Goal: Task Accomplishment & Management: Use online tool/utility

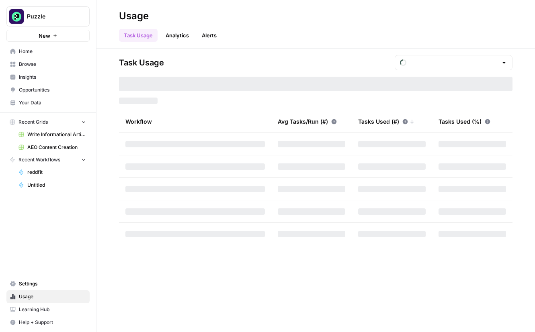
type input "October Tasks"
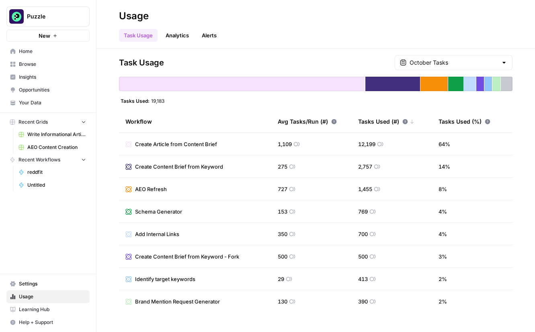
click at [35, 64] on span "Browse" at bounding box center [52, 64] width 67 height 7
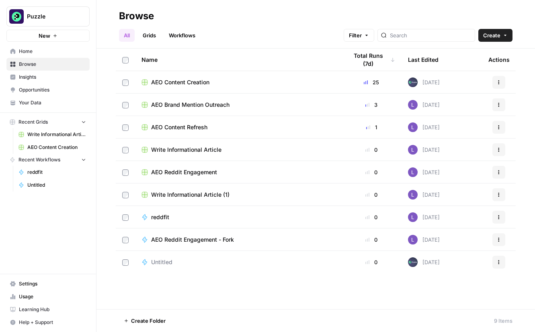
click at [43, 38] on span "New" at bounding box center [45, 36] width 12 height 8
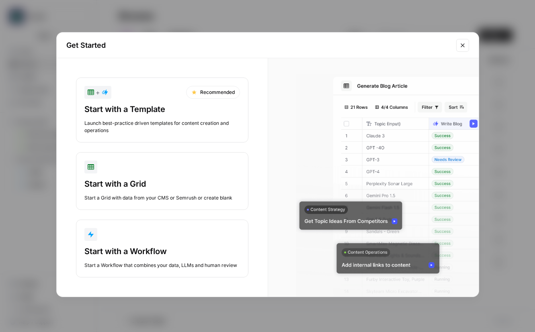
click at [146, 101] on button "+ Recommended Start with a Template Launch best-practice driven templates for c…" at bounding box center [162, 110] width 172 height 65
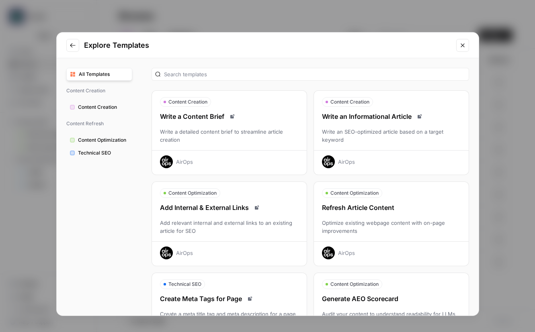
click at [93, 152] on span "Technical SEO" at bounding box center [103, 153] width 51 height 7
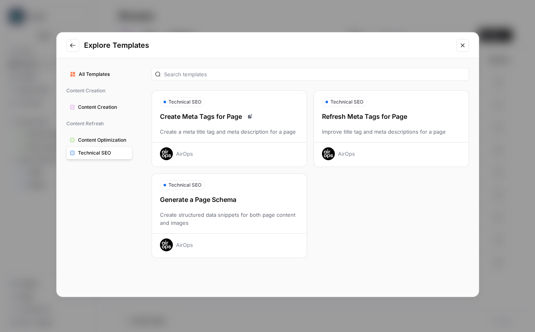
click at [72, 46] on icon "Go to previous step" at bounding box center [73, 45] width 6 height 6
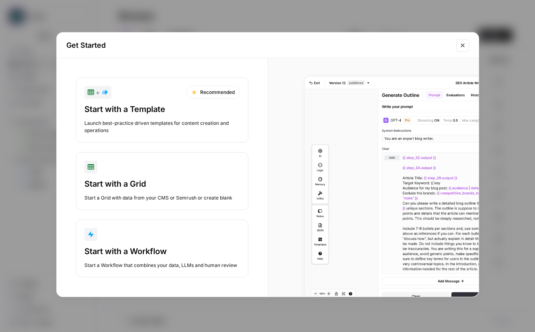
click at [156, 245] on button "Start with a Workflow Start a Workflow that combines your data, LLMs and human …" at bounding box center [162, 249] width 172 height 58
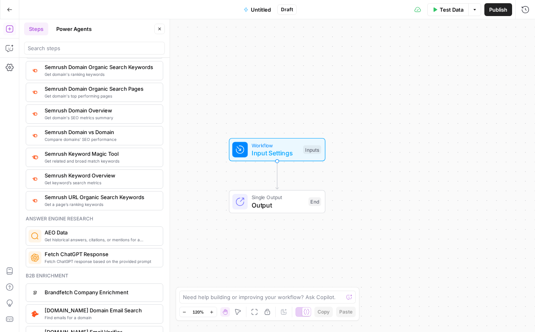
scroll to position [934, 0]
click at [115, 232] on span "AEO Data" at bounding box center [101, 232] width 112 height 8
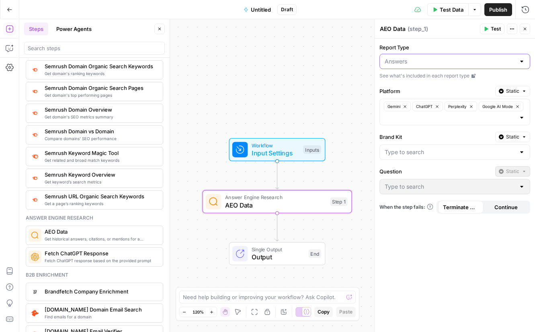
click at [496, 60] on input "Report Type" at bounding box center [450, 61] width 131 height 8
type input "Answers"
click at [435, 41] on div "Report Type Answers See what's included in each report type Platform Static Gem…" at bounding box center [455, 186] width 160 height 294
click at [473, 77] on icon at bounding box center [473, 76] width 4 height 4
click at [444, 157] on div at bounding box center [454, 152] width 151 height 15
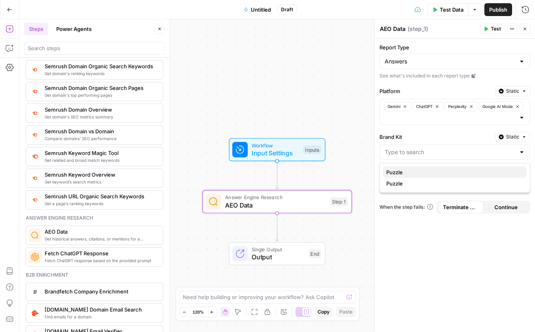
click at [416, 173] on span "Puzzle" at bounding box center [453, 172] width 134 height 8
type input "Puzzle"
click at [457, 189] on input "Question" at bounding box center [450, 187] width 131 height 8
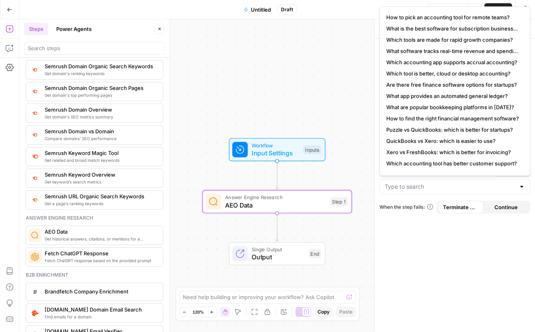
scroll to position [0, 0]
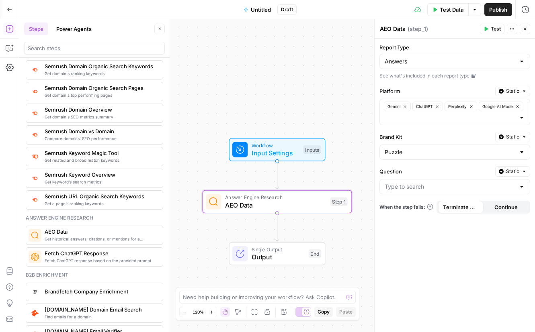
click at [459, 231] on div "Report Type Answers See what's included in each report type Platform Static Gem…" at bounding box center [455, 186] width 160 height 294
click at [516, 172] on span "Static" at bounding box center [512, 171] width 13 height 7
click at [455, 171] on label "Question" at bounding box center [435, 172] width 113 height 8
click at [455, 183] on input "Question" at bounding box center [450, 187] width 131 height 8
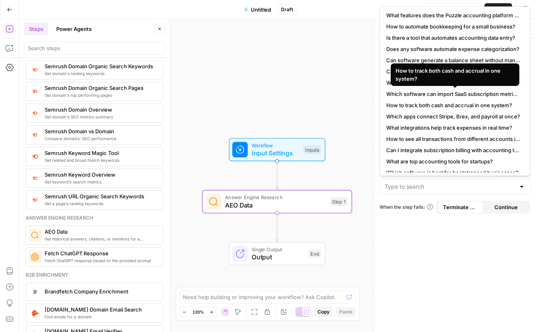
scroll to position [177, 0]
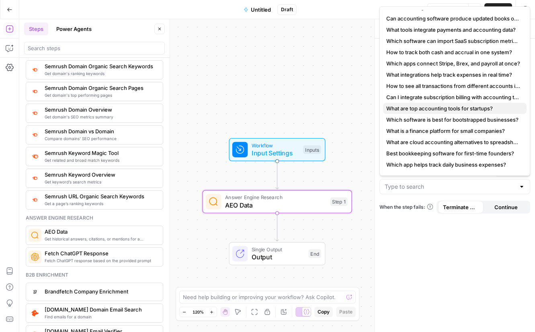
click at [413, 107] on span "What are top accounting tools for startups?" at bounding box center [453, 108] width 134 height 8
type input "What are top accounting tools for startups?"
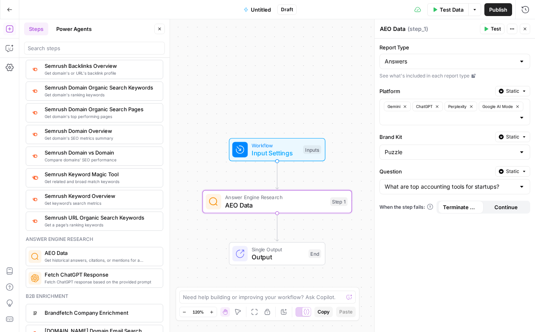
scroll to position [913, 0]
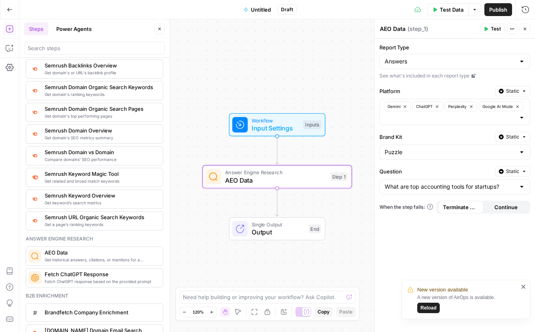
click at [497, 26] on span "Test" at bounding box center [496, 28] width 10 height 7
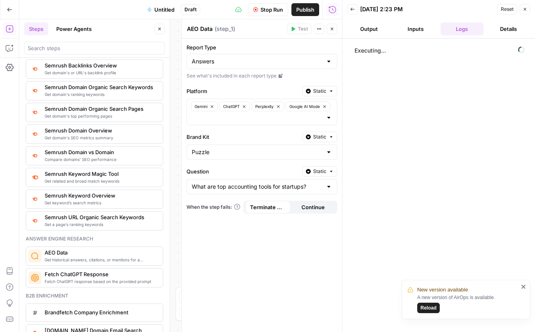
click at [523, 286] on icon "close" at bounding box center [523, 287] width 4 height 4
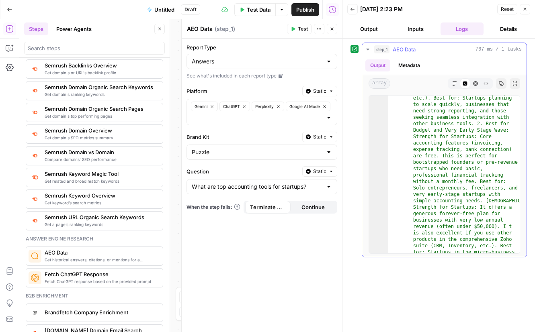
scroll to position [13012, 0]
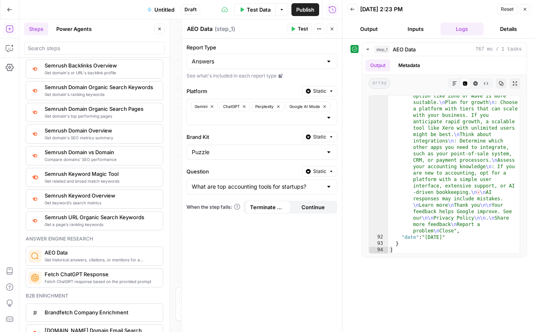
click at [351, 9] on icon "button" at bounding box center [352, 9] width 4 height 3
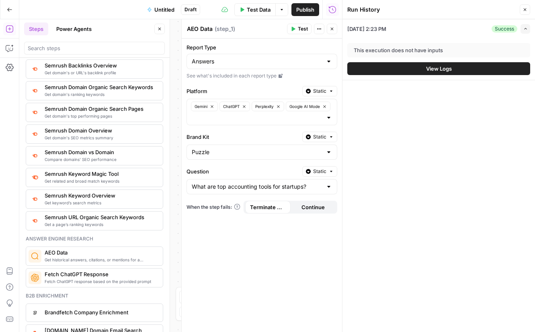
click at [525, 9] on icon "button" at bounding box center [525, 9] width 3 height 3
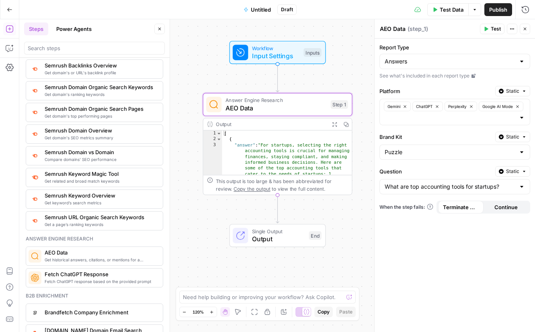
click at [58, 28] on button "Power Agents" at bounding box center [73, 29] width 45 height 13
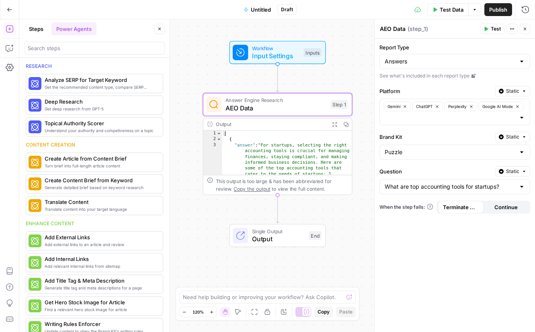
drag, startPoint x: 39, startPoint y: 27, endPoint x: 47, endPoint y: 27, distance: 8.0
click at [39, 28] on button "Steps" at bounding box center [36, 29] width 24 height 13
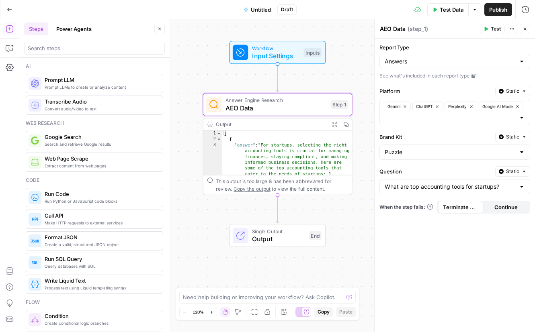
click at [69, 27] on button "Power Agents" at bounding box center [73, 29] width 45 height 13
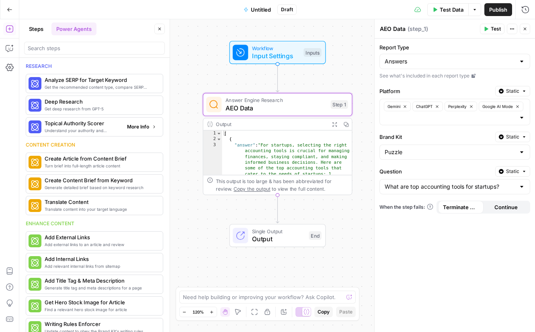
click at [143, 128] on span "More Info" at bounding box center [138, 126] width 22 height 7
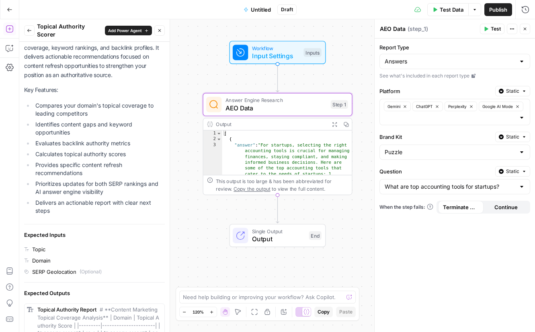
scroll to position [77, 0]
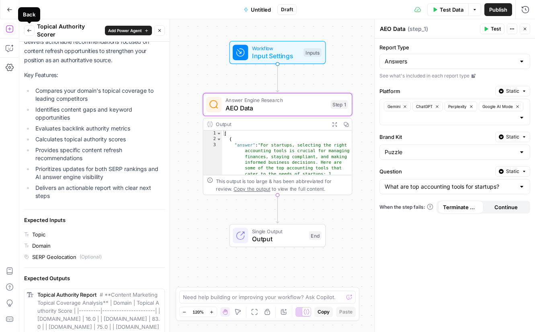
click at [26, 27] on button "Back" at bounding box center [29, 30] width 10 height 10
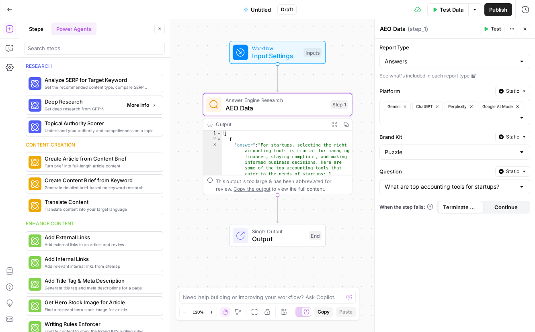
click at [135, 102] on span "More Info" at bounding box center [138, 105] width 22 height 7
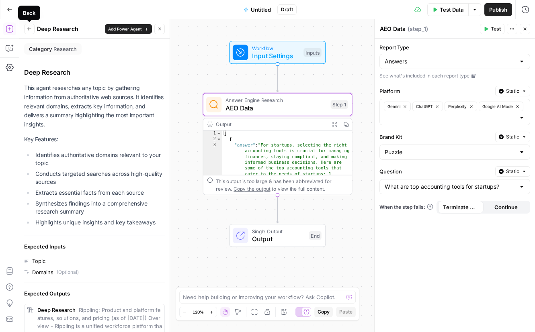
click at [33, 30] on button "Back" at bounding box center [29, 29] width 10 height 10
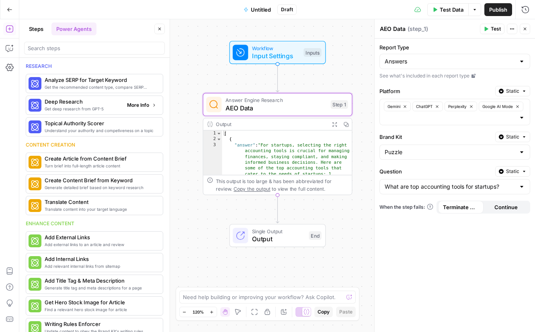
click at [145, 106] on span "More Info" at bounding box center [138, 105] width 22 height 7
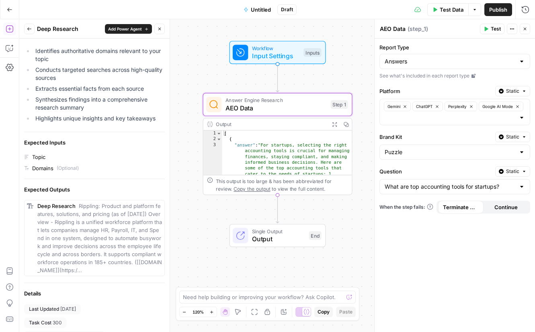
scroll to position [140, 0]
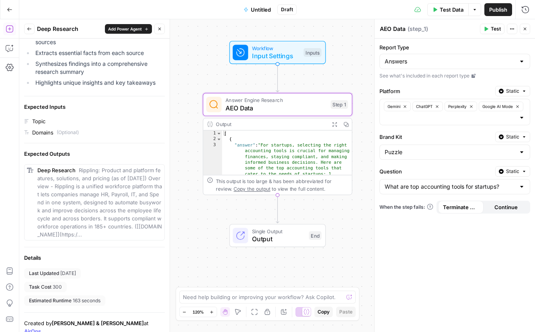
click at [31, 32] on button "Back" at bounding box center [29, 29] width 10 height 10
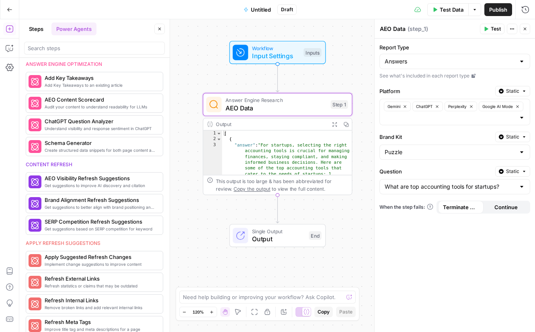
scroll to position [315, 0]
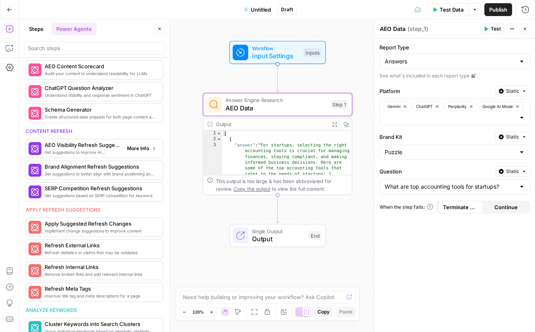
click at [147, 144] on button "More Info" at bounding box center [142, 148] width 36 height 10
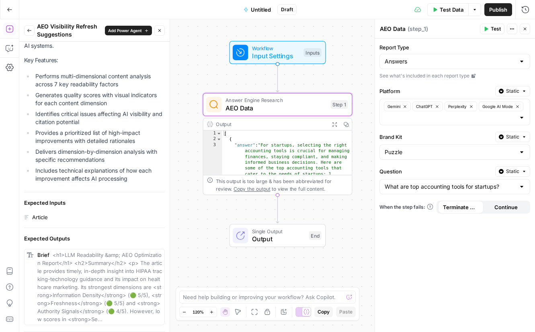
scroll to position [138, 0]
click at [27, 28] on icon "button" at bounding box center [29, 30] width 5 height 5
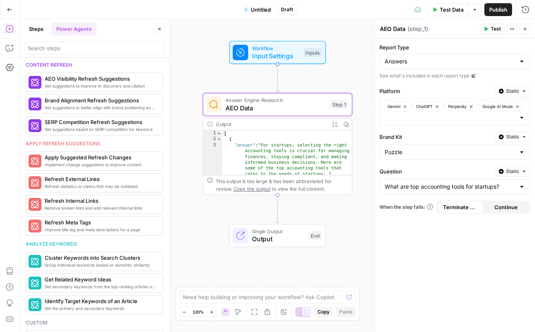
scroll to position [361, 0]
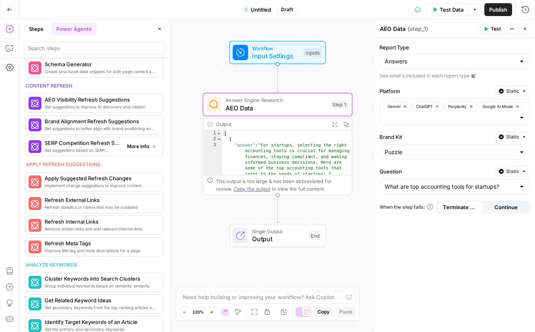
click at [132, 145] on span "More Info" at bounding box center [138, 146] width 22 height 7
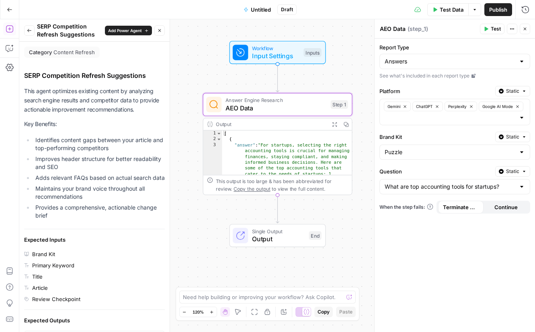
drag, startPoint x: 31, startPoint y: 31, endPoint x: 37, endPoint y: 37, distance: 8.0
click at [31, 31] on icon "button" at bounding box center [29, 30] width 5 height 5
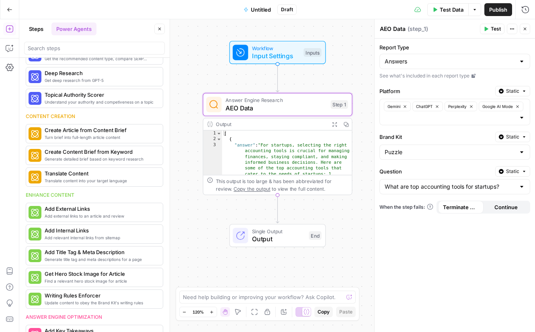
scroll to position [0, 0]
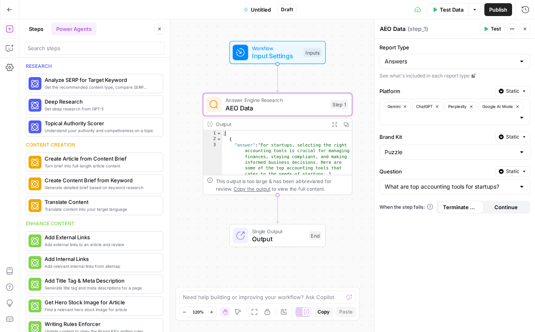
click at [31, 18] on div "Go Back Untitled Draft Test Data Options Publish Run History" at bounding box center [267, 9] width 535 height 19
click at [33, 24] on button "Steps" at bounding box center [36, 29] width 24 height 13
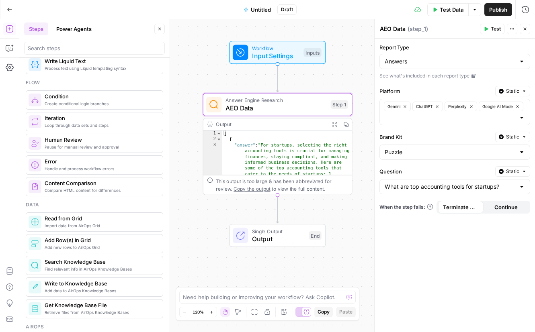
scroll to position [298, 0]
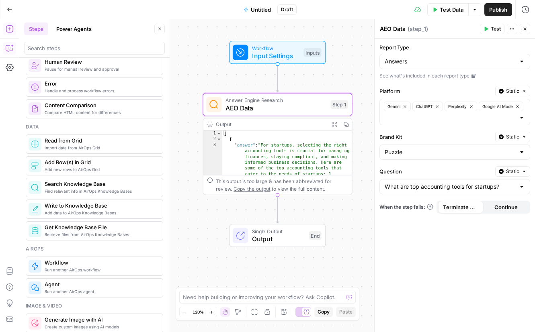
click at [3, 48] on button "Copilot" at bounding box center [9, 48] width 13 height 13
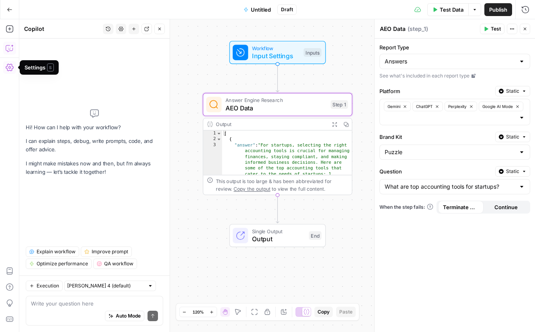
click at [82, 303] on textarea at bounding box center [94, 304] width 127 height 8
paste textarea "Review the actual content of AI responses to understand how your brand is posit…"
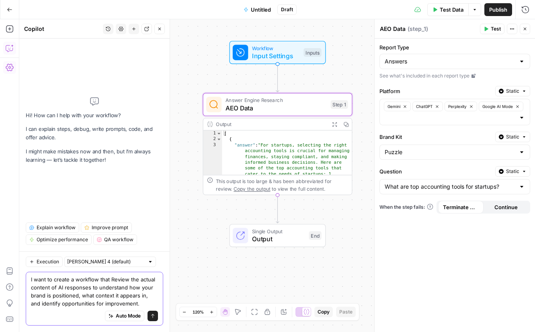
click at [112, 279] on textarea "I want to create a workflow that Review the actual content of AI responses to u…" at bounding box center [94, 292] width 127 height 32
click at [126, 281] on textarea "I want to create a workflow that review the actual content of AI responses to u…" at bounding box center [94, 292] width 127 height 32
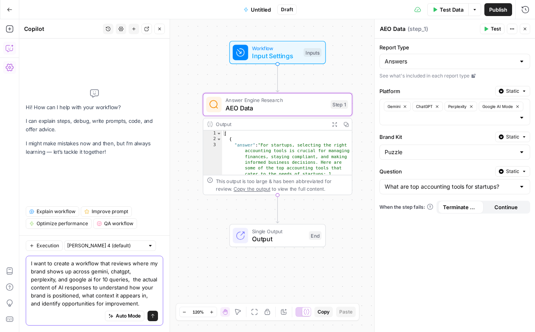
drag, startPoint x: 131, startPoint y: 263, endPoint x: 154, endPoint y: 263, distance: 22.9
click at [154, 263] on textarea "I want to create a workflow that reviews where my brand shows up across gemini,…" at bounding box center [94, 284] width 127 height 48
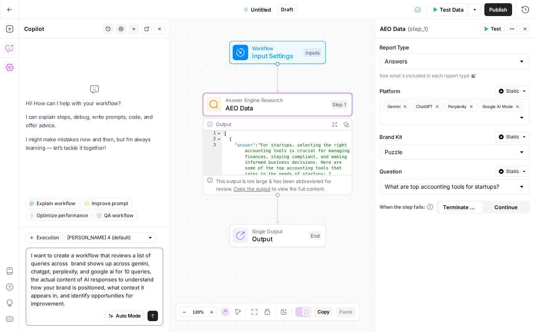
drag, startPoint x: 128, startPoint y: 264, endPoint x: 71, endPoint y: 263, distance: 56.7
click at [71, 263] on textarea "I want to create a workflow that reviews a list of queries across brand shows u…" at bounding box center [94, 280] width 127 height 56
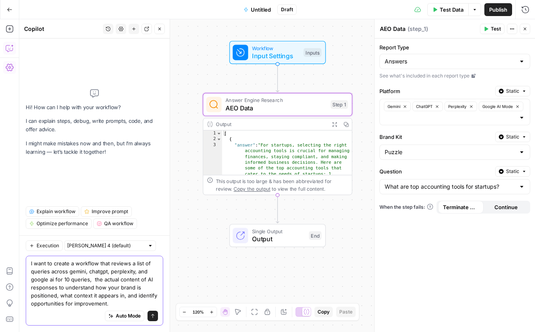
click at [90, 278] on textarea "I want to create a workflow that reviews a list of queries across gemini, chatg…" at bounding box center [94, 284] width 127 height 48
drag, startPoint x: 55, startPoint y: 280, endPoint x: 89, endPoint y: 279, distance: 34.2
click at [89, 280] on textarea "I want to create a workflow that reviews a list of queries across gemini, chatg…" at bounding box center [94, 284] width 127 height 48
click at [66, 269] on textarea "I want to create a workflow that reviews a list of queries across gemini, chatg…" at bounding box center [94, 284] width 127 height 48
click at [71, 268] on textarea "I want to create a workflow that reviews a list of queries across gemini, chatg…" at bounding box center [94, 284] width 127 height 48
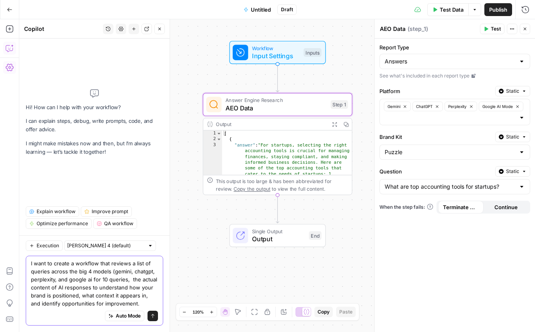
click at [111, 284] on textarea "I want to create a workflow that reviews a list of queries across the big 4 mod…" at bounding box center [94, 284] width 127 height 48
drag, startPoint x: 111, startPoint y: 272, endPoint x: 102, endPoint y: 277, distance: 10.4
click at [111, 272] on textarea "I want to create a workflow that reviews a list of queries across the big 4 mod…" at bounding box center [94, 284] width 127 height 48
click at [94, 282] on textarea "I want to create a workflow that reviews a list of queries across the big 4 mod…" at bounding box center [94, 284] width 127 height 48
click at [93, 281] on textarea "I want to create a workflow that reviews a list of queries across the big 4 mod…" at bounding box center [94, 284] width 127 height 48
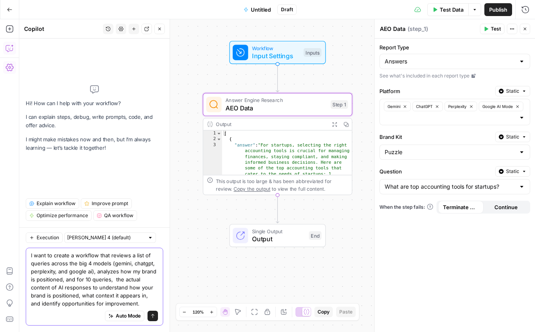
click at [76, 279] on textarea "I want to create a workflow that reviews a list of queries across the big 4 mod…" at bounding box center [94, 280] width 127 height 56
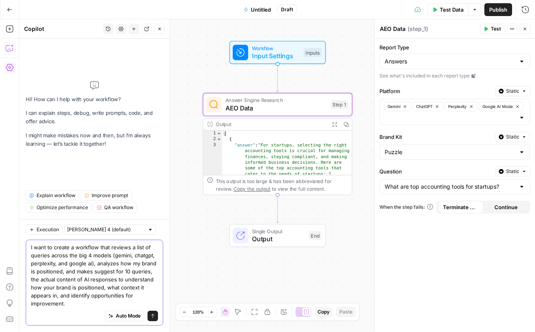
click at [124, 263] on textarea "I want to create a workflow that reviews a list of queries across the big 4 mod…" at bounding box center [94, 276] width 127 height 64
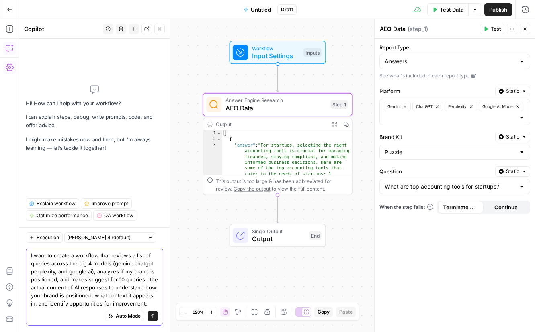
click at [49, 279] on textarea "I want to create a workflow that reviews a list of queries across the big 4 mod…" at bounding box center [94, 280] width 127 height 56
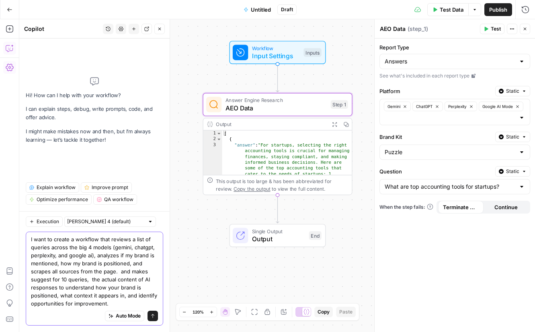
drag, startPoint x: 118, startPoint y: 303, endPoint x: 120, endPoint y: 271, distance: 32.2
click at [119, 271] on textarea "I want to create a workflow that reviews a list of queries across the big 4 mod…" at bounding box center [94, 272] width 127 height 72
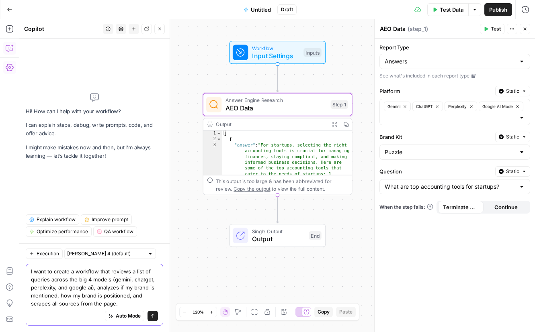
click at [89, 282] on textarea "I want to create a workflow that reviews a list of queries across the big 4 mod…" at bounding box center [94, 288] width 127 height 40
drag, startPoint x: 86, startPoint y: 281, endPoint x: 70, endPoint y: 279, distance: 16.2
click at [69, 280] on textarea "I want to create a workflow that reviews a list of queries across the big 4 mod…" at bounding box center [94, 288] width 127 height 40
click at [87, 294] on textarea "I want to create a workflow that reviews a list of queries across LLM's (gemini…" at bounding box center [94, 288] width 127 height 40
click at [31, 294] on textarea "I want to create a workflow that reviews a list of queries across LLM's (gemini…" at bounding box center [94, 288] width 127 height 40
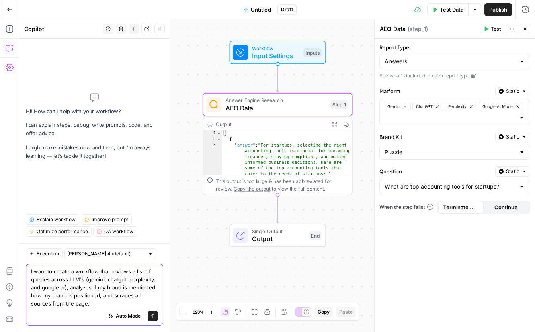
click at [77, 288] on textarea "I want to create a workflow that reviews a list of queries across LLM's (gemini…" at bounding box center [94, 288] width 127 height 40
click at [62, 296] on textarea "I want to create a workflow that reviews a list of queries across LLM's (gemini…" at bounding box center [94, 288] width 127 height 40
click at [88, 289] on textarea "I want to create a workflow that reviews a list of queries across LLM's (gemini…" at bounding box center [94, 288] width 127 height 40
click at [129, 303] on textarea "I want to create a workflow that reviews a list of queries across LLM's (gemini…" at bounding box center [94, 288] width 127 height 40
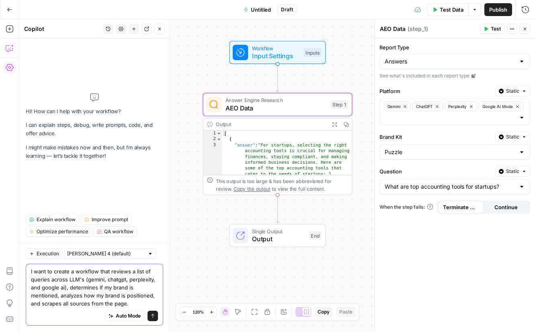
click at [90, 303] on textarea "I want to create a workflow that reviews a list of queries across LLM's (gemini…" at bounding box center [94, 288] width 127 height 40
type textarea "I want to create a workflow that reviews a list of queries across LLM's (gemini…"
click at [145, 309] on div "Auto Mode Send" at bounding box center [94, 317] width 127 height 18
click at [142, 305] on textarea "I want to create a workflow that reviews a list of queries across LLM's (gemini…" at bounding box center [94, 288] width 127 height 40
click at [130, 301] on textarea "I want to create a workflow that reviews a list of queries across LLM's (gemini…" at bounding box center [94, 288] width 127 height 40
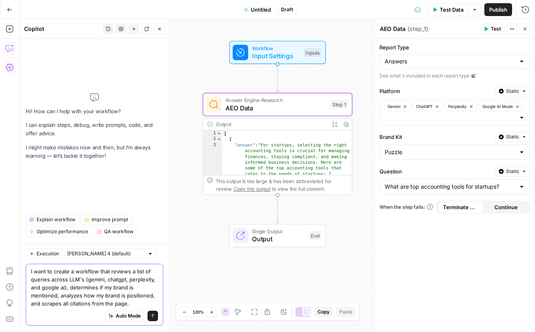
click at [139, 302] on textarea "I want to create a workflow that reviews a list of queries across LLM's (gemini…" at bounding box center [94, 288] width 127 height 40
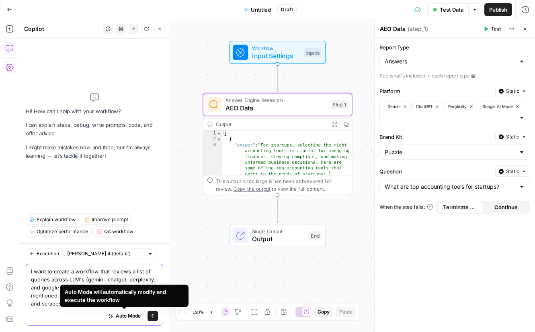
click at [129, 316] on span "Auto Mode" at bounding box center [128, 316] width 25 height 7
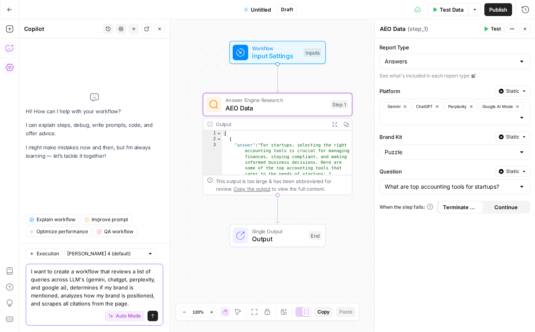
click at [153, 318] on icon "submit" at bounding box center [152, 316] width 3 height 4
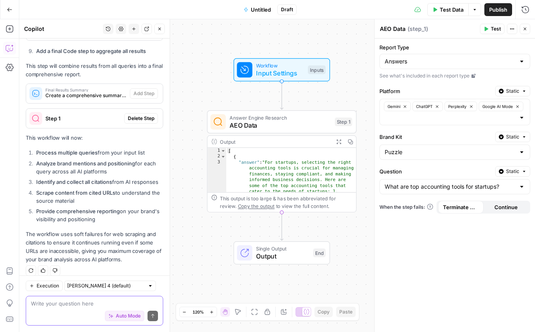
scroll to position [934, 0]
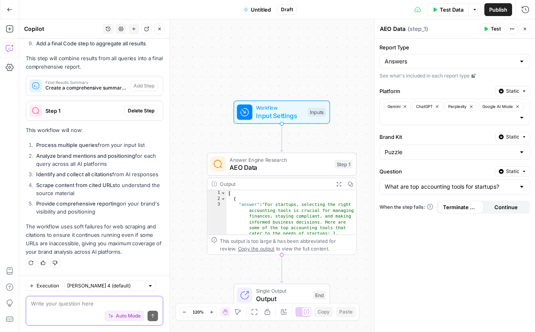
click at [64, 134] on p "This workflow will now:" at bounding box center [94, 130] width 137 height 8
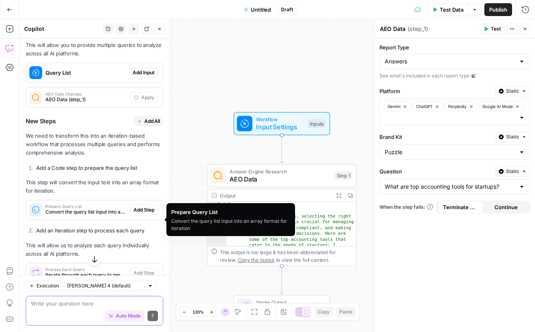
scroll to position [297, 0]
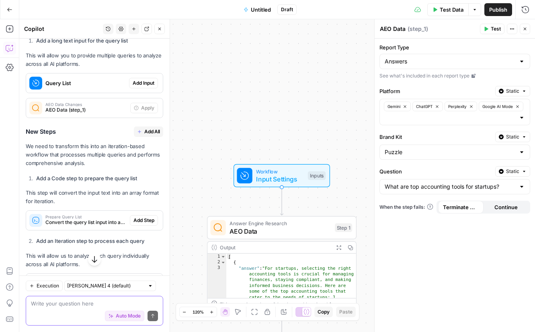
click at [144, 82] on span "Add Input" at bounding box center [144, 83] width 22 height 7
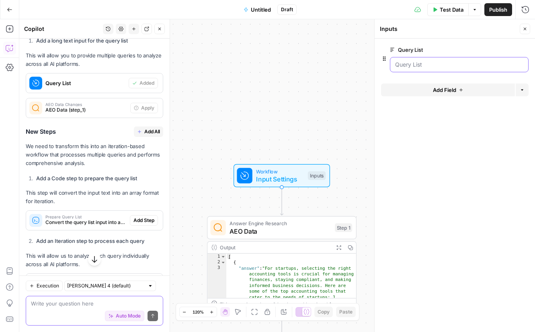
click at [440, 62] on List "Query List" at bounding box center [459, 65] width 128 height 8
click at [508, 48] on button "edit field" at bounding box center [501, 50] width 31 height 10
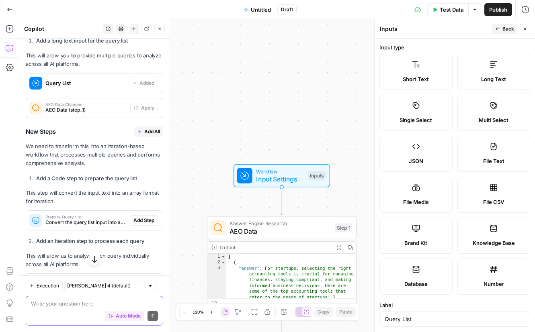
click at [504, 31] on span "Back" at bounding box center [508, 28] width 12 height 7
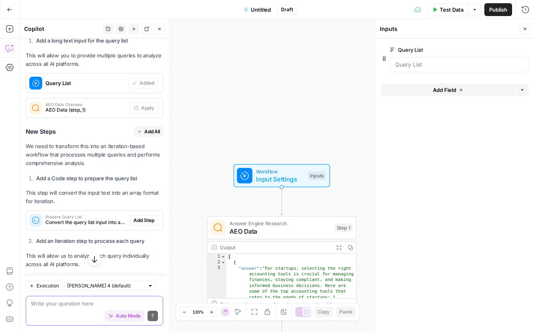
click at [427, 59] on div at bounding box center [459, 64] width 139 height 15
click at [425, 61] on List "Query List" at bounding box center [459, 65] width 128 height 8
click at [424, 66] on List "Query List" at bounding box center [459, 65] width 128 height 8
click at [418, 63] on List "Query List" at bounding box center [459, 65] width 128 height 8
click at [423, 65] on List "Query List" at bounding box center [459, 65] width 128 height 8
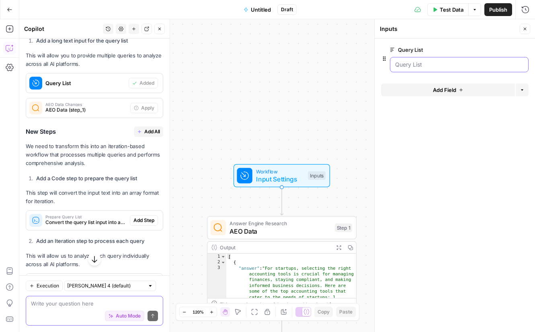
click at [423, 65] on List "Query List" at bounding box center [459, 65] width 128 height 8
click at [414, 61] on List "Query List" at bounding box center [459, 65] width 128 height 8
click at [502, 47] on span "edit field" at bounding box center [499, 50] width 18 height 6
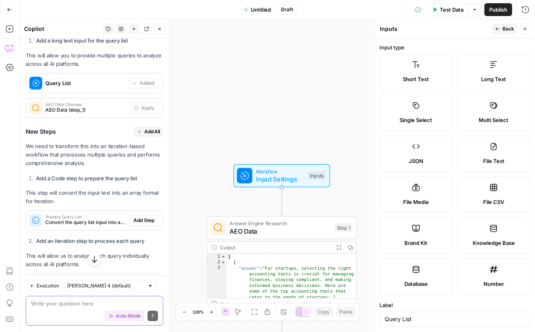
click at [486, 77] on span "Long Text" at bounding box center [493, 79] width 25 height 8
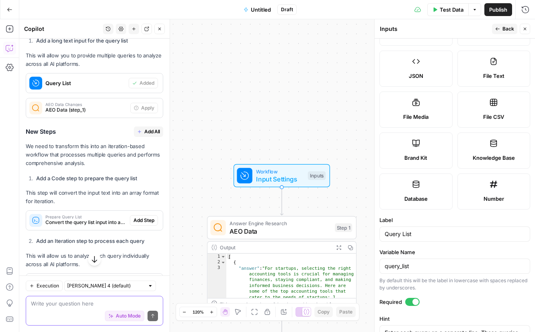
scroll to position [0, 0]
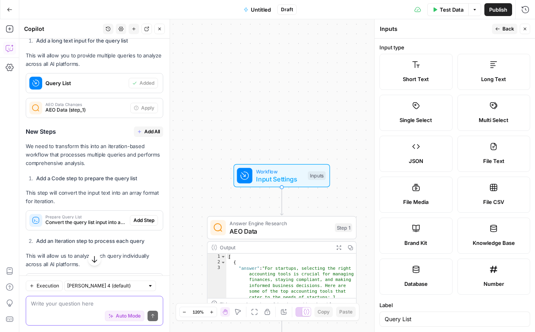
click at [496, 28] on icon "button" at bounding box center [497, 29] width 5 height 5
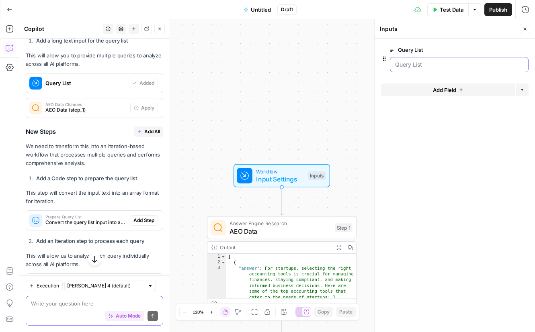
click at [435, 67] on List "Query List" at bounding box center [459, 65] width 128 height 8
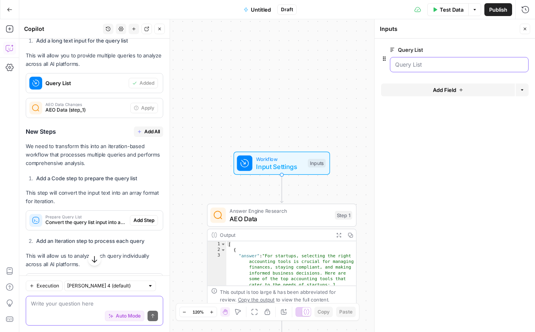
click at [416, 63] on List "Query List" at bounding box center [459, 65] width 128 height 8
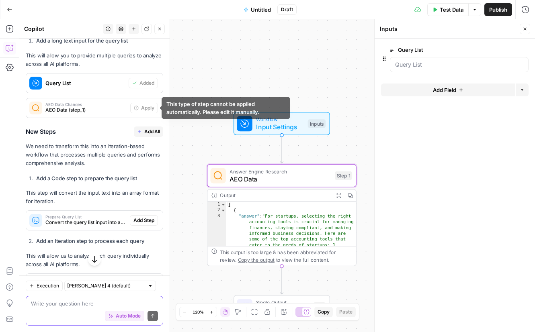
click at [88, 104] on span "AEO Data Changes" at bounding box center [86, 104] width 82 height 4
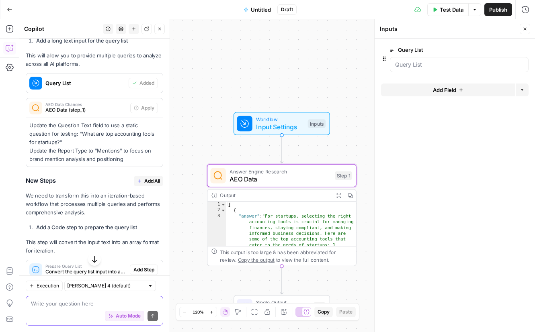
scroll to position [322, 0]
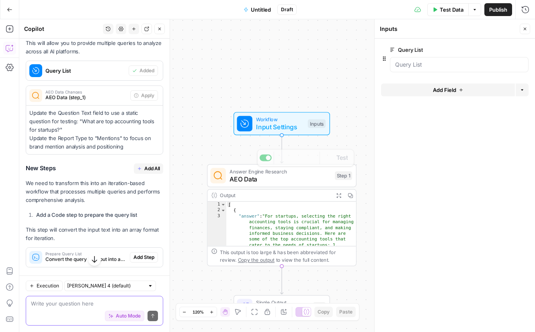
click at [278, 190] on div "Output Expand Output Copy" at bounding box center [281, 196] width 148 height 12
click at [279, 178] on span "AEO Data" at bounding box center [279, 179] width 101 height 10
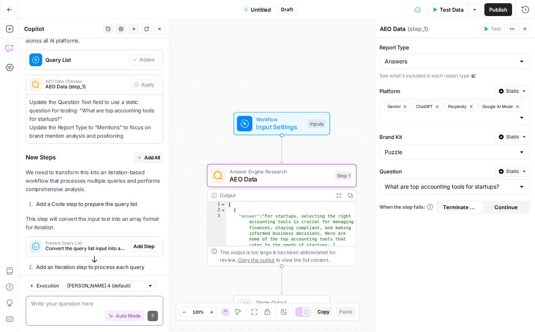
scroll to position [333, 0]
click at [60, 117] on p "Update the Question Text field to use a static question for testing: "What are …" at bounding box center [94, 119] width 130 height 43
drag, startPoint x: 55, startPoint y: 119, endPoint x: 128, endPoint y: 129, distance: 74.2
click at [58, 111] on p "Update the Question Text field to use a static question for testing: "What are …" at bounding box center [94, 119] width 130 height 43
copy p "What are top accounting tools for startups?""
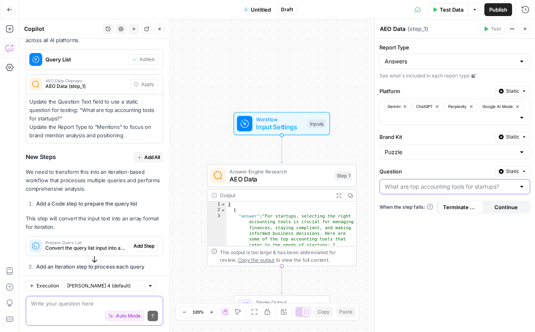
click at [438, 190] on input "Question" at bounding box center [450, 187] width 131 height 8
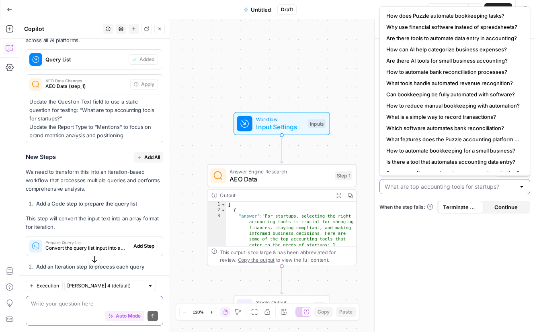
paste input "What are top accounting tools for startups?""
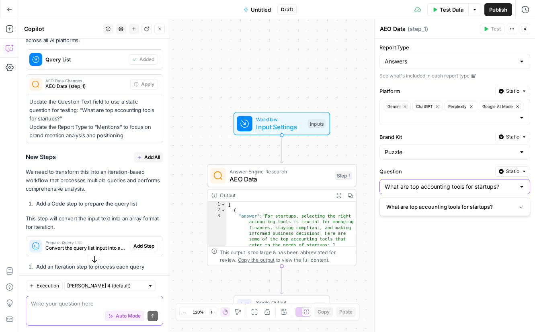
type input "What are top accounting tools for startups?"
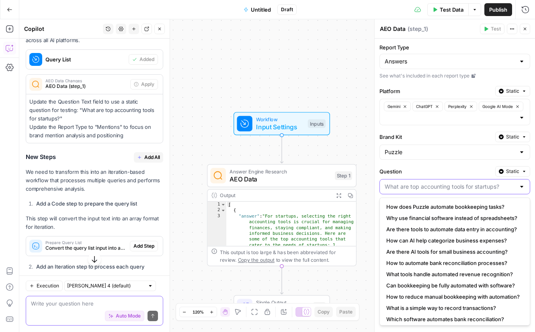
drag, startPoint x: 432, startPoint y: 188, endPoint x: 438, endPoint y: 188, distance: 6.8
click at [432, 188] on input "Question" at bounding box center [450, 187] width 131 height 8
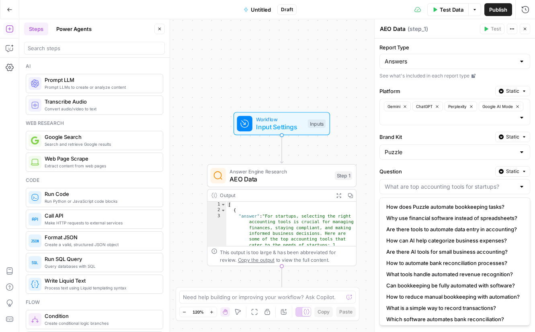
type input "What are top accounting tools for startups?"
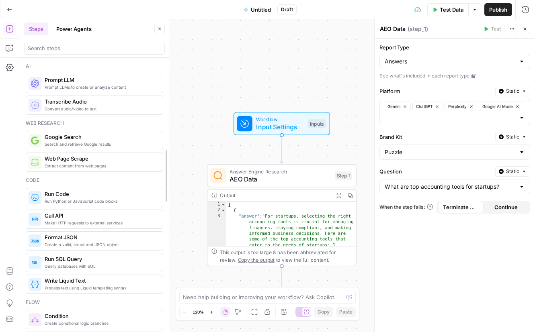
click at [172, 141] on div at bounding box center [170, 175] width 8 height 313
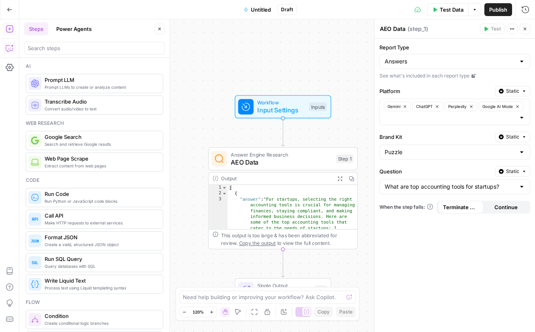
click at [12, 46] on icon "button" at bounding box center [12, 46] width 3 height 3
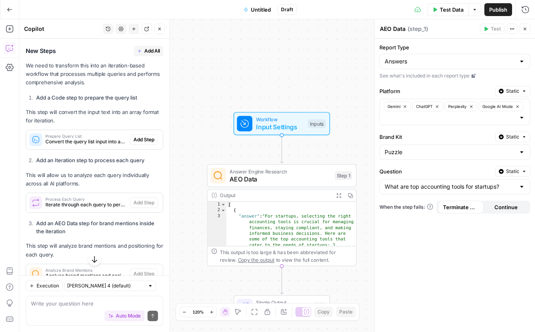
scroll to position [391, 0]
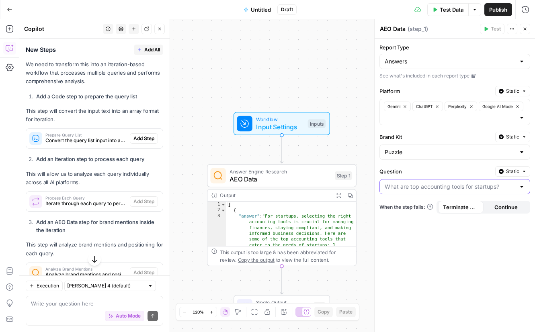
click at [455, 184] on input "Question" at bounding box center [450, 187] width 131 height 8
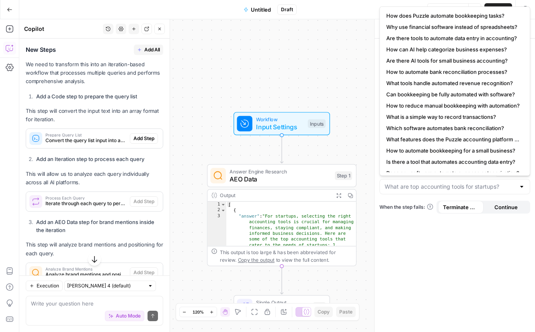
type input "What are top accounting tools for startups?"
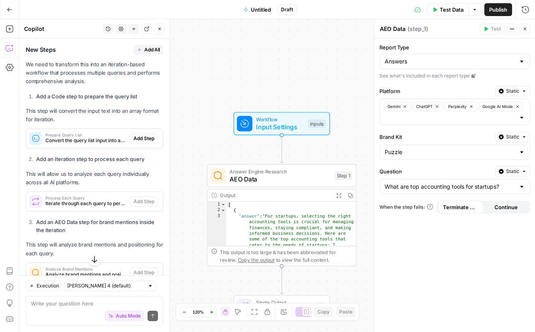
click at [367, 160] on div "Workflow Input Settings Inputs Answer Engine Research AEO Data Step 1 Output Ex…" at bounding box center [277, 175] width 516 height 313
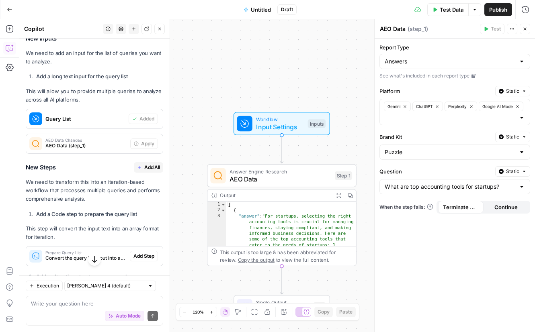
scroll to position [279, 0]
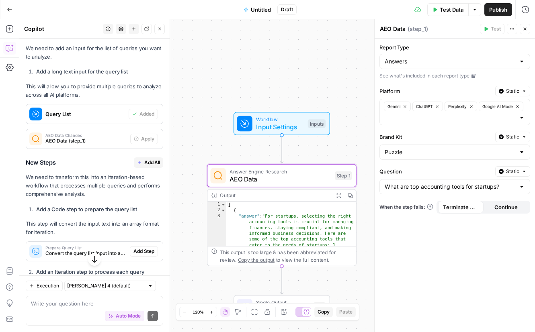
click at [87, 142] on span "AEO Data (step_1)" at bounding box center [86, 140] width 82 height 7
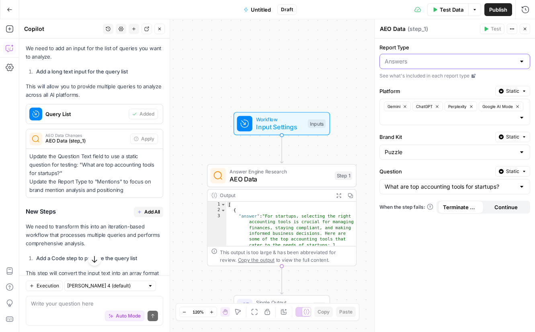
click at [416, 62] on input "Report Type" at bounding box center [450, 61] width 131 height 8
click at [414, 101] on span "Mentions" at bounding box center [453, 104] width 134 height 8
type input "Mentions"
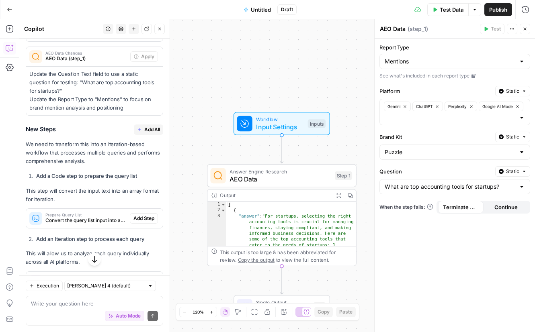
scroll to position [362, 0]
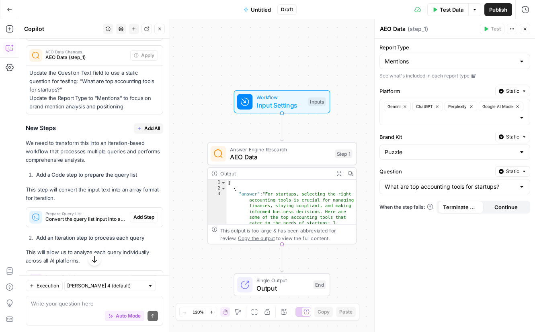
click at [144, 131] on span "Add All" at bounding box center [152, 128] width 16 height 7
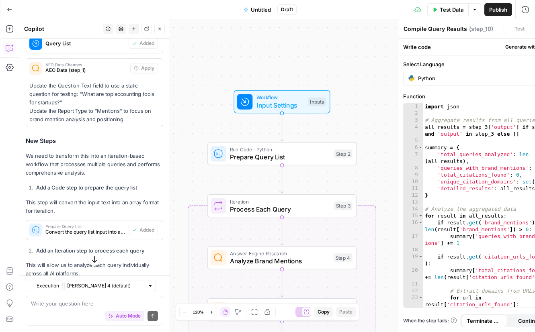
type textarea "Final Results Summary"
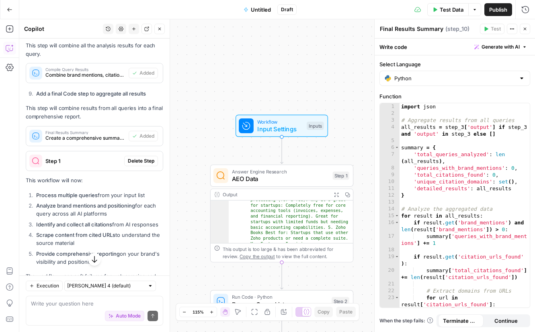
scroll to position [244, 0]
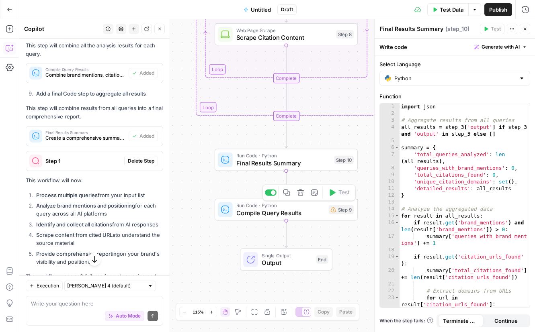
click at [322, 214] on span "Compile Query Results" at bounding box center [280, 213] width 89 height 9
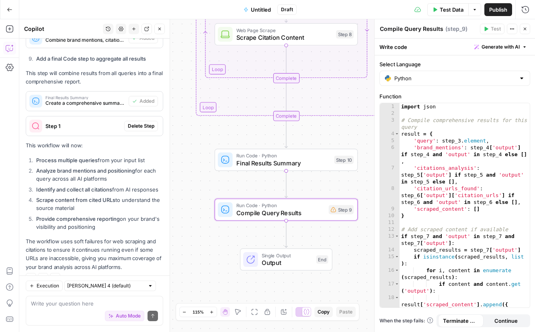
scroll to position [978, 0]
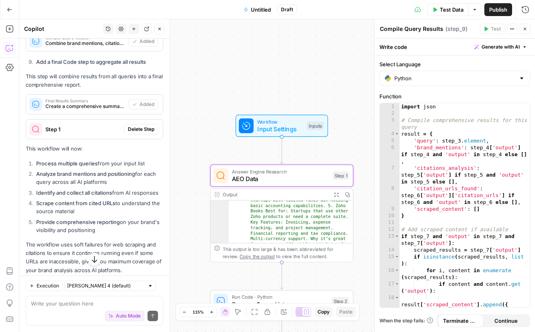
click at [57, 131] on span "Step 1" at bounding box center [83, 129] width 76 height 8
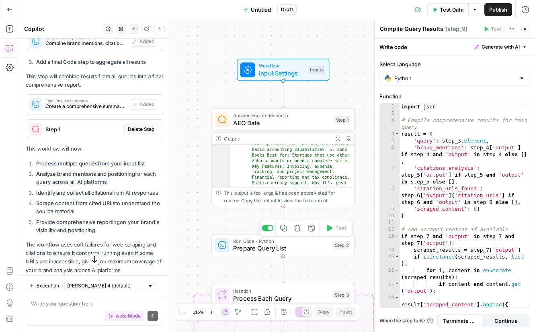
click at [298, 239] on span "Run Code · Python" at bounding box center [281, 241] width 96 height 7
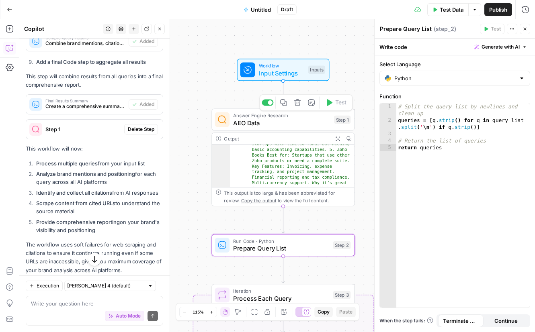
click at [299, 119] on span "AEO Data" at bounding box center [281, 123] width 97 height 9
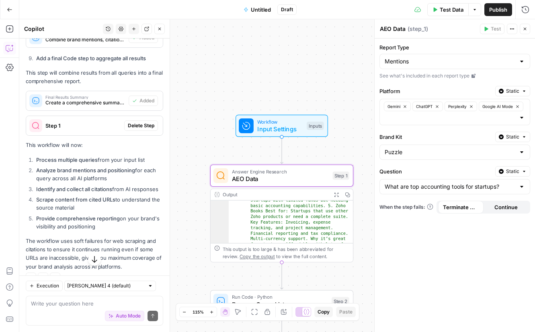
click at [149, 129] on span "Delete Step" at bounding box center [141, 125] width 27 height 7
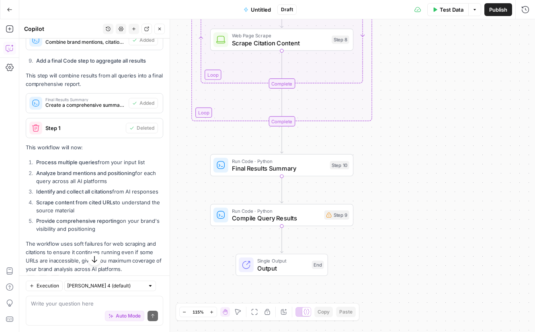
click at [311, 215] on span "Compile Query Results" at bounding box center [276, 218] width 89 height 9
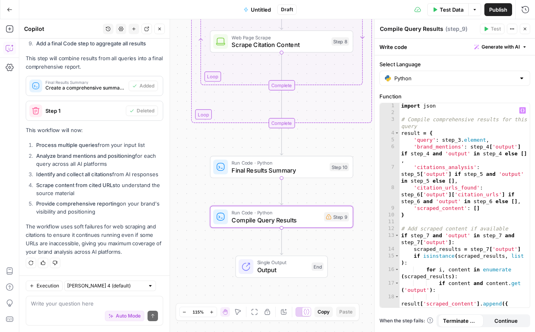
scroll to position [0, 0]
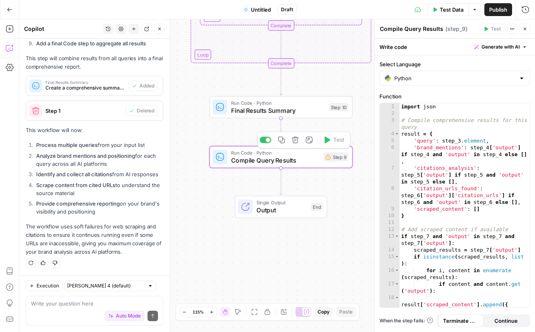
click at [306, 159] on span "Compile Query Results" at bounding box center [275, 160] width 89 height 9
type textarea "**********"
click at [502, 154] on div "import json # Compile comprehensive results for this query result = { 'query' :…" at bounding box center [464, 222] width 130 height 239
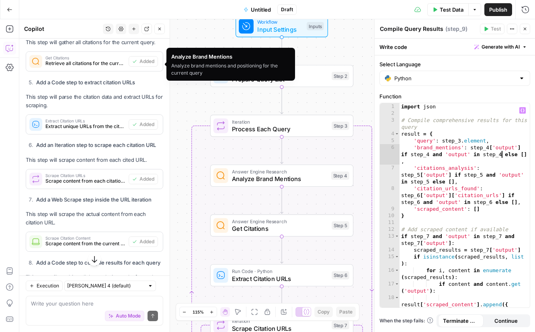
scroll to position [943, 0]
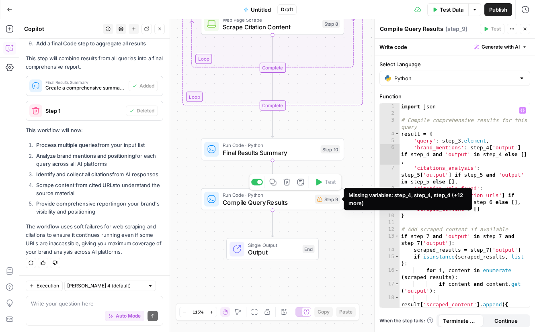
click at [324, 200] on div "Step 9" at bounding box center [327, 199] width 25 height 9
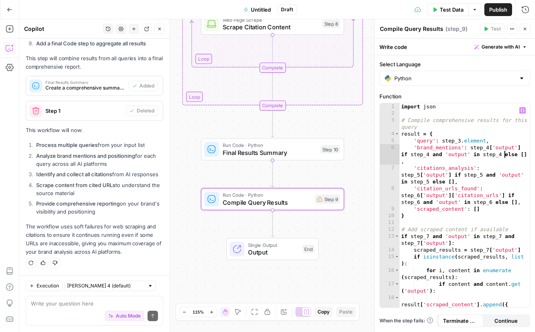
click at [504, 151] on div "import json # Compile comprehensive results for this query result = { 'query' :…" at bounding box center [464, 222] width 130 height 239
click at [499, 155] on div "import json # Compile comprehensive results for this query result = { 'query' :…" at bounding box center [464, 222] width 130 height 239
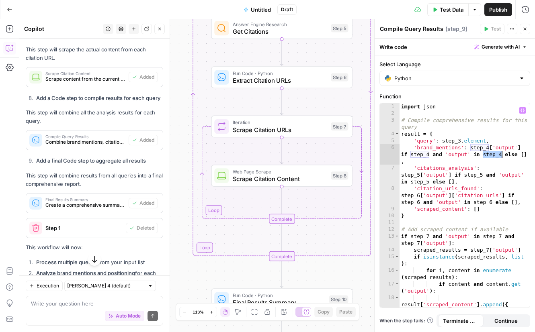
scroll to position [842, 0]
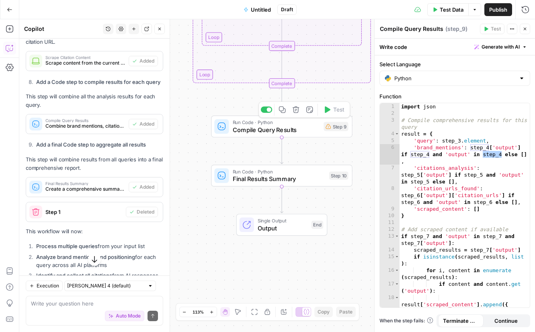
click at [306, 130] on span "Compile Query Results" at bounding box center [277, 129] width 88 height 9
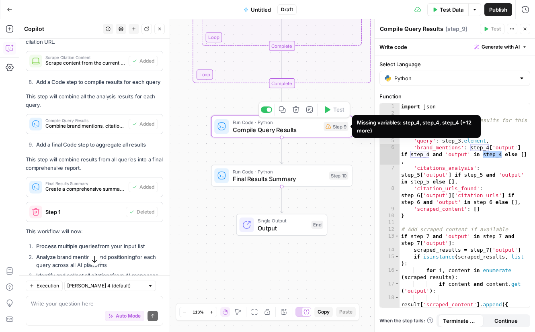
click at [338, 127] on div "Step 9" at bounding box center [336, 126] width 25 height 9
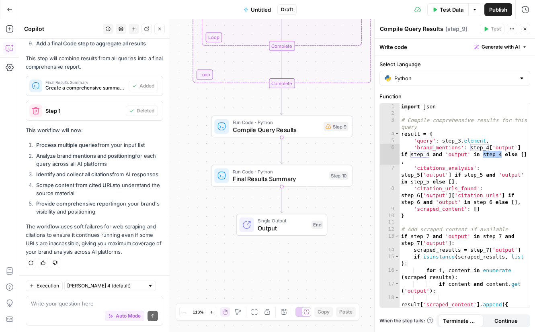
scroll to position [791, 0]
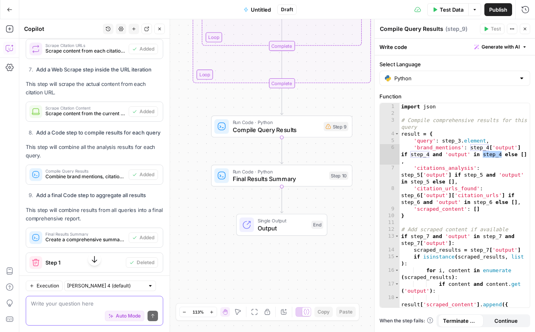
click at [78, 303] on textarea at bounding box center [94, 304] width 127 height 8
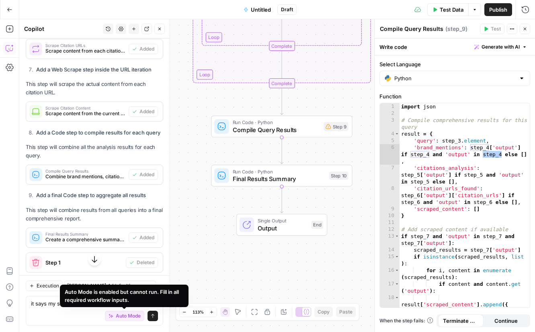
click at [125, 302] on div "Auto Mode is enabled but cannot run. Fill in all required workflow inputs." at bounding box center [124, 296] width 119 height 16
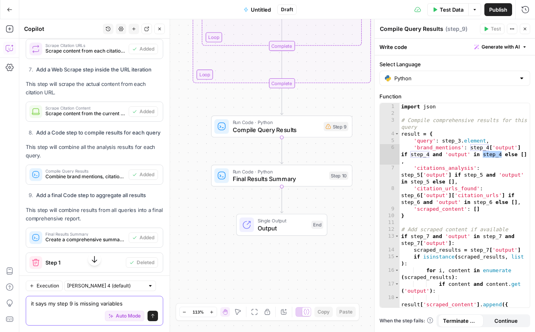
click at [133, 303] on textarea "it says my step 9 is missing variables" at bounding box center [94, 304] width 127 height 8
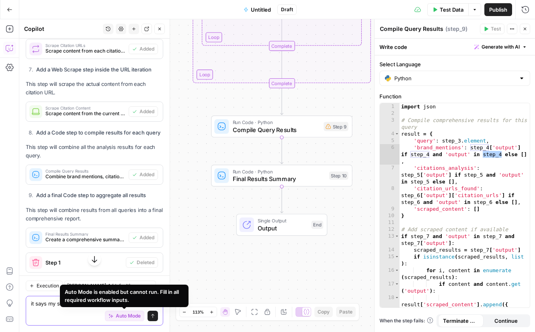
type textarea "it says my step 9 is missing variables step_4"
click at [127, 313] on span "Auto Mode" at bounding box center [128, 316] width 25 height 7
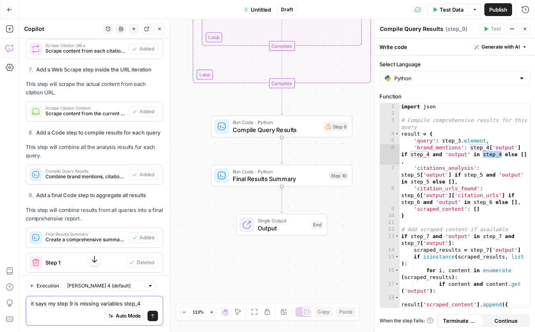
click at [152, 314] on icon "submit" at bounding box center [152, 316] width 5 height 5
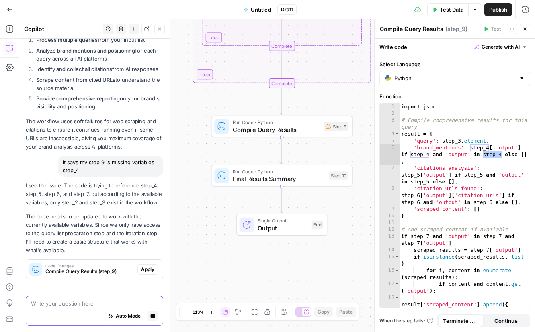
scroll to position [1071, 0]
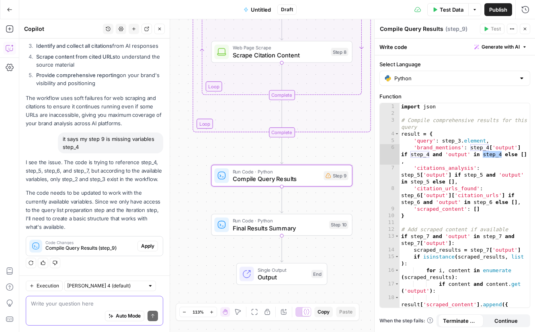
click at [149, 246] on span "Apply" at bounding box center [147, 246] width 13 height 7
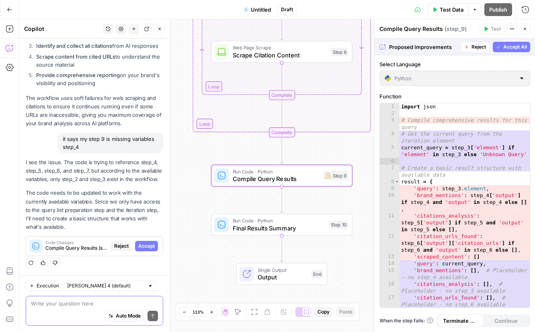
click at [146, 248] on span "Accept" at bounding box center [146, 246] width 16 height 7
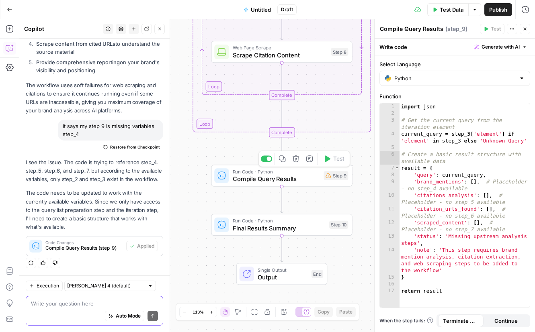
click at [332, 177] on div "Step 9" at bounding box center [336, 175] width 25 height 9
click at [127, 301] on textarea at bounding box center [94, 304] width 127 height 8
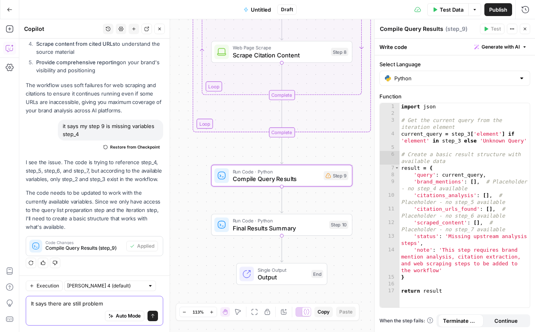
type textarea "It says there are still problems"
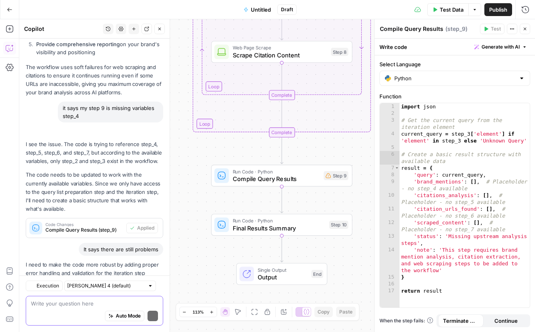
scroll to position [1157, 0]
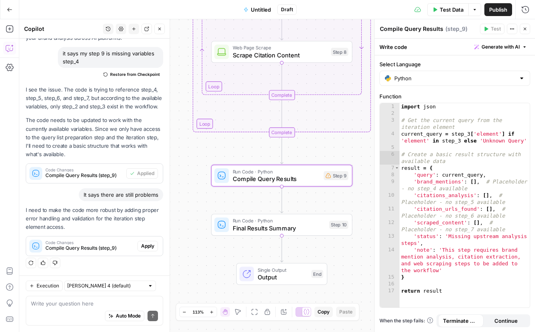
click at [149, 246] on span "Apply" at bounding box center [147, 246] width 13 height 7
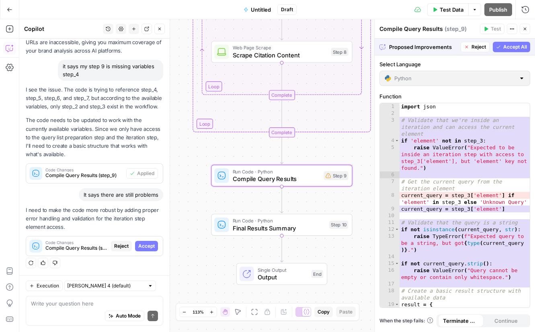
click at [145, 246] on span "Accept" at bounding box center [146, 246] width 16 height 7
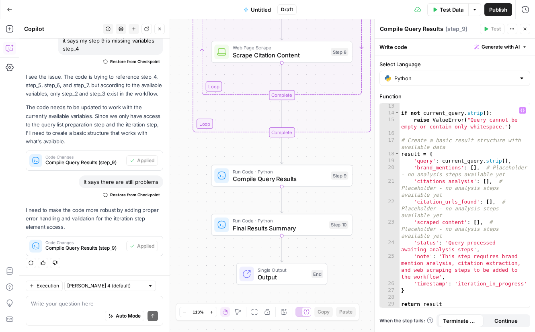
scroll to position [137, 0]
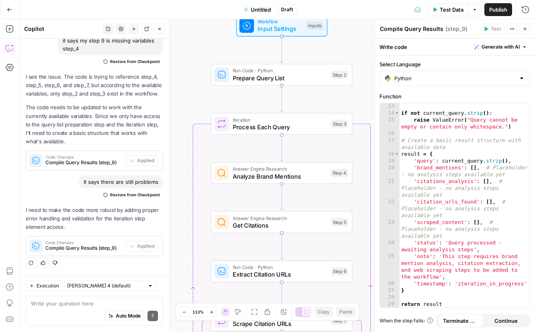
click at [406, 29] on textarea "Compile Query Results" at bounding box center [412, 29] width 64 height 8
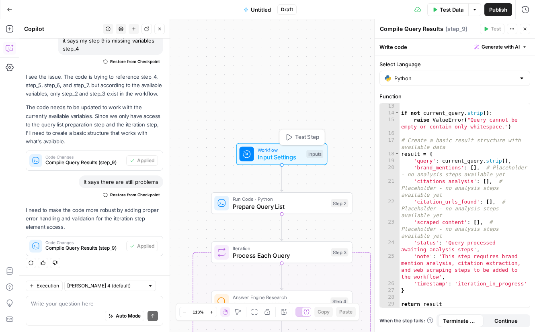
click at [275, 155] on span "Input Settings" at bounding box center [280, 157] width 45 height 9
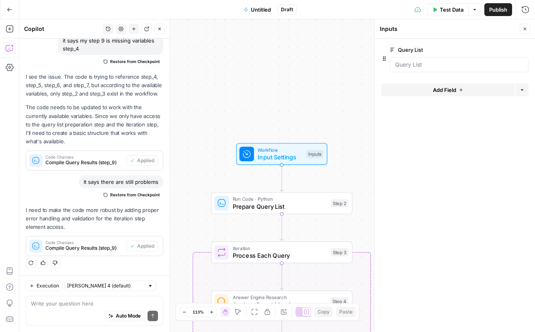
click at [523, 24] on button "Close" at bounding box center [525, 29] width 10 height 10
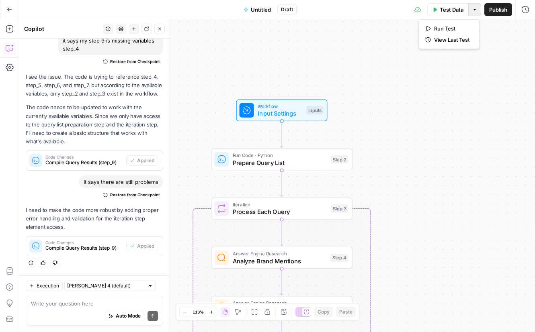
click at [476, 7] on icon "button" at bounding box center [474, 9] width 5 height 5
click at [447, 26] on span "Run Test" at bounding box center [451, 29] width 35 height 8
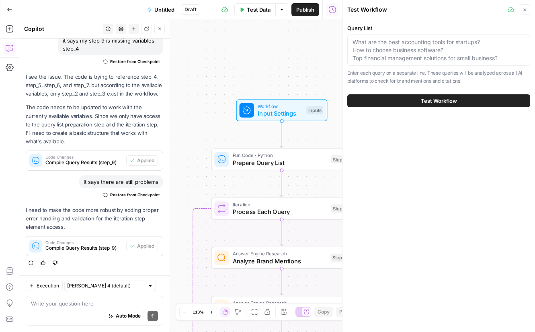
click at [408, 103] on button "Test Workflow" at bounding box center [438, 100] width 183 height 13
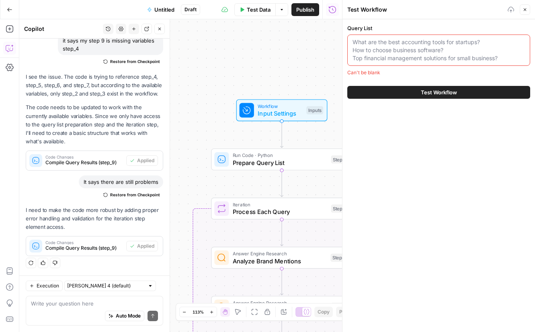
click at [399, 50] on textarea "Query List" at bounding box center [438, 50] width 172 height 24
paste textarea "Modern alternatives to QuickBooks with AI features Accounting software that int…"
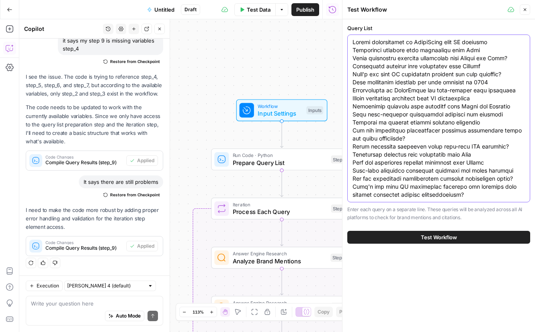
type textarea "Modern alternatives to QuickBooks with AI features Accounting software that int…"
click at [457, 239] on button "Test Workflow" at bounding box center [438, 237] width 183 height 13
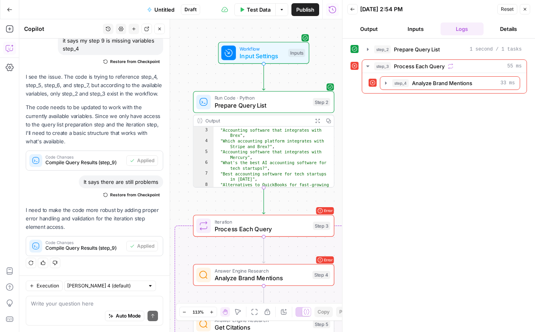
scroll to position [20, 0]
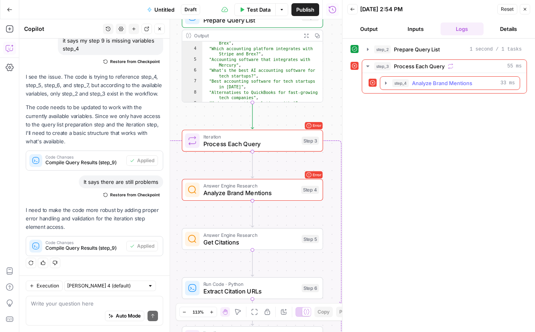
click at [385, 82] on icon "button" at bounding box center [386, 83] width 2 height 3
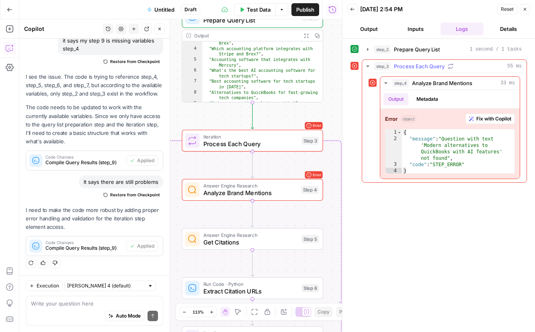
click at [367, 67] on icon "button" at bounding box center [368, 66] width 6 height 6
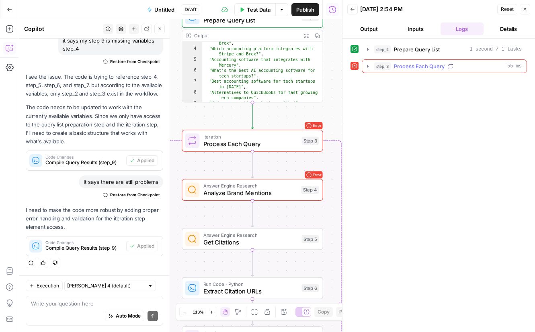
click at [367, 66] on icon "button" at bounding box center [368, 66] width 2 height 3
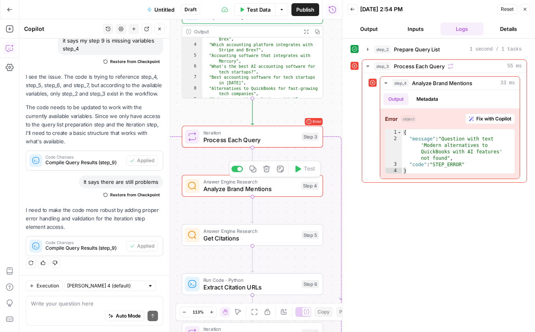
click at [286, 190] on span "Analyze Brand Mentions" at bounding box center [250, 188] width 94 height 9
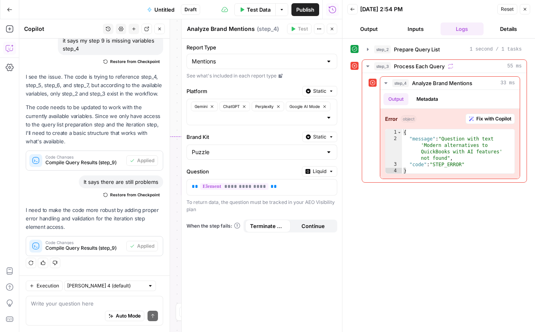
click at [176, 39] on div "Workflow Input Settings Inputs Run Code · Python Prepare Query List Step 2 Outp…" at bounding box center [180, 175] width 323 height 313
click at [527, 9] on span "Close" at bounding box center [527, 9] width 0 height 0
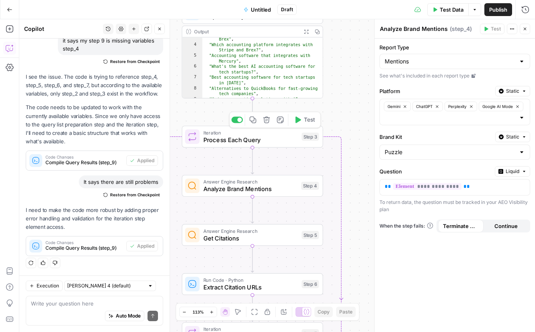
click at [268, 131] on span "Iteration" at bounding box center [250, 132] width 95 height 7
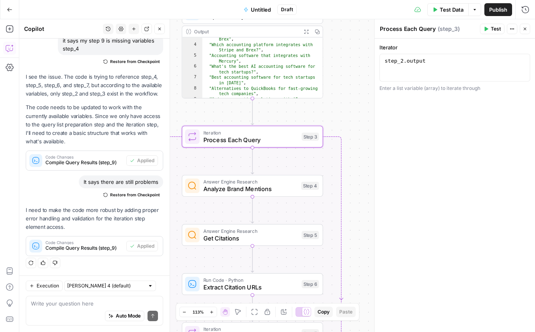
drag, startPoint x: 522, startPoint y: 26, endPoint x: 511, endPoint y: 29, distance: 11.1
click at [522, 26] on button "Close" at bounding box center [525, 29] width 10 height 10
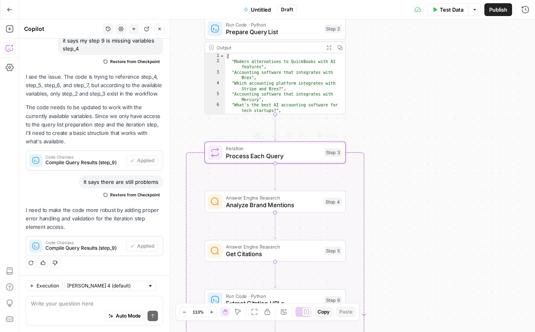
scroll to position [0, 0]
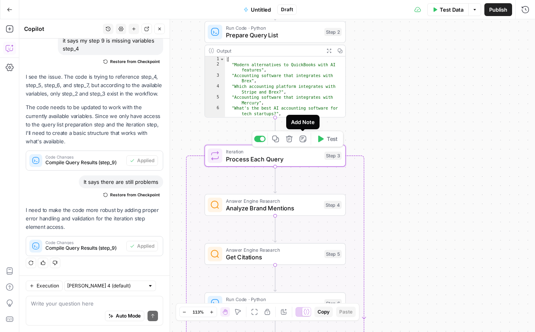
click at [295, 158] on span "Process Each Query" at bounding box center [273, 159] width 95 height 9
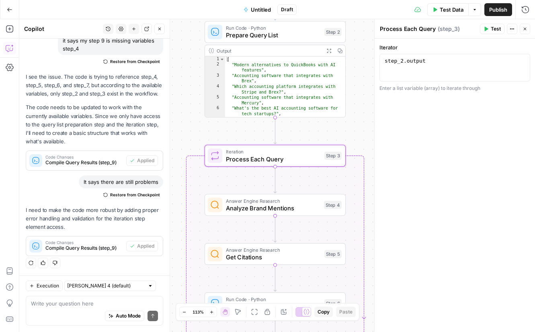
drag, startPoint x: 526, startPoint y: 29, endPoint x: 515, endPoint y: 27, distance: 11.4
click at [526, 29] on icon "button" at bounding box center [524, 29] width 5 height 5
click at [477, 11] on button "Options" at bounding box center [474, 9] width 13 height 13
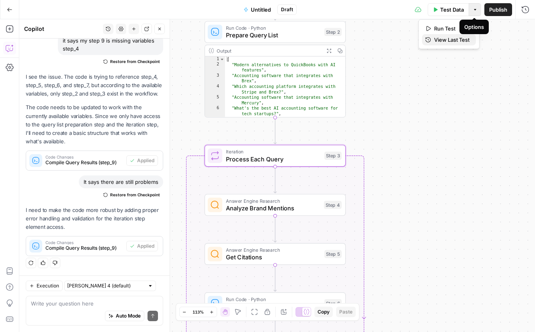
click at [459, 41] on span "View Last Test" at bounding box center [451, 40] width 35 height 8
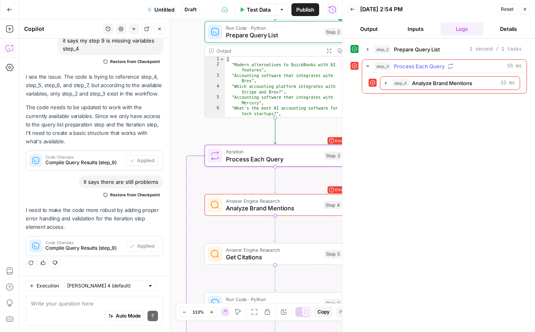
click at [370, 67] on icon "button" at bounding box center [368, 66] width 6 height 6
click at [384, 81] on icon "button" at bounding box center [386, 83] width 6 height 6
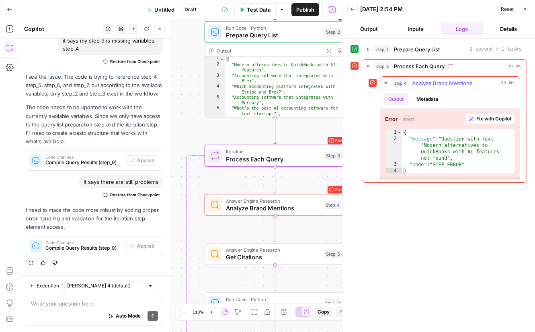
click at [487, 117] on span "Fix with Copilot" at bounding box center [493, 118] width 35 height 7
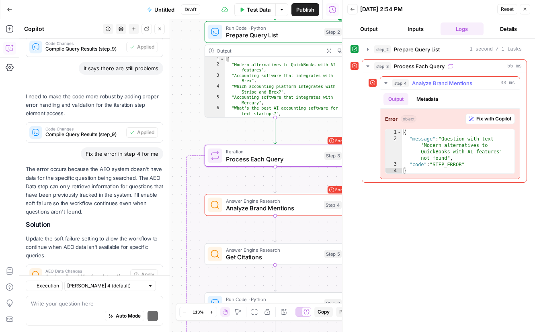
scroll to position [1351, 0]
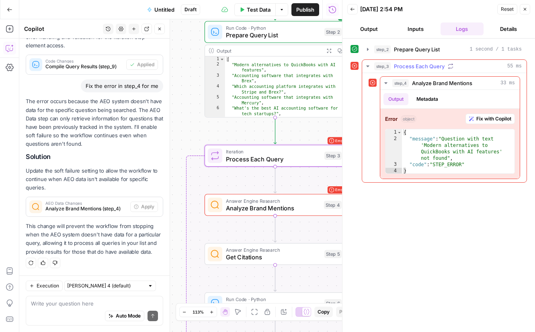
click at [467, 65] on div "step_3 Process Each Query 55 ms" at bounding box center [448, 66] width 148 height 8
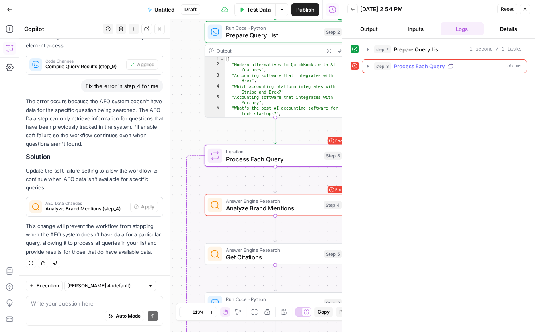
click at [365, 65] on icon "button" at bounding box center [368, 66] width 6 height 6
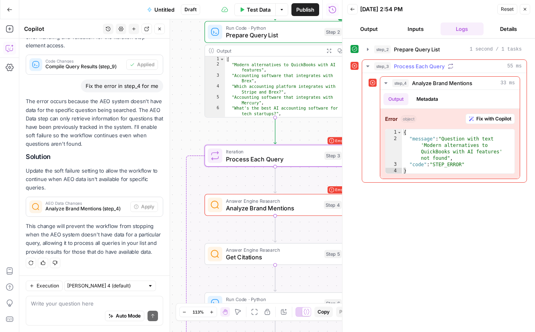
click at [377, 65] on span "step_3" at bounding box center [382, 66] width 16 height 8
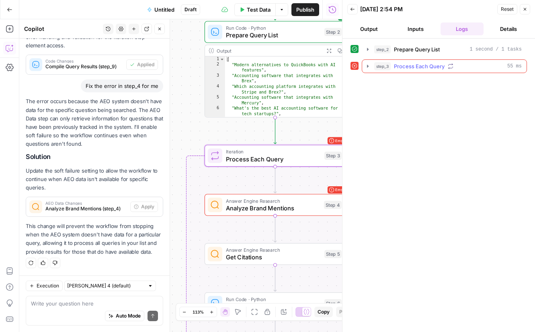
click at [373, 66] on button "step_3 Process Each Query 55 ms" at bounding box center [444, 66] width 164 height 13
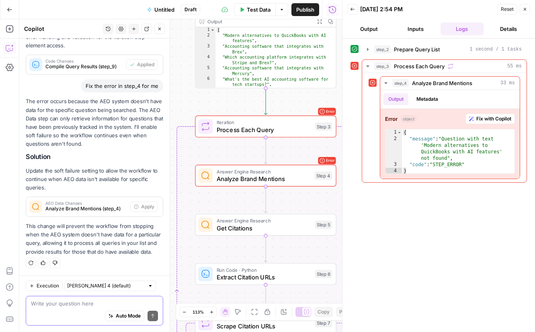
click at [85, 305] on textarea at bounding box center [94, 304] width 127 height 8
type textarea "fix the error in step_3 for me"
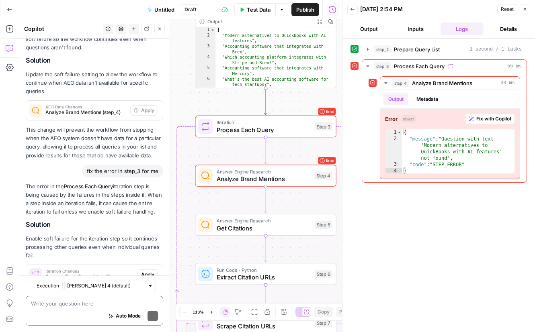
scroll to position [1516, 0]
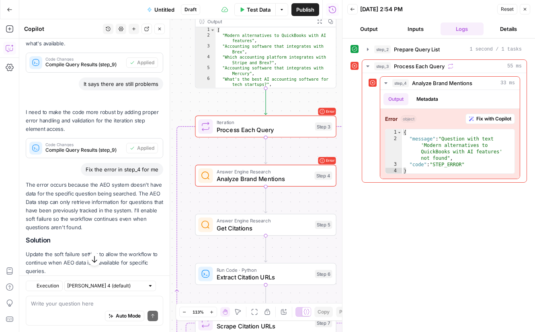
scroll to position [1293, 0]
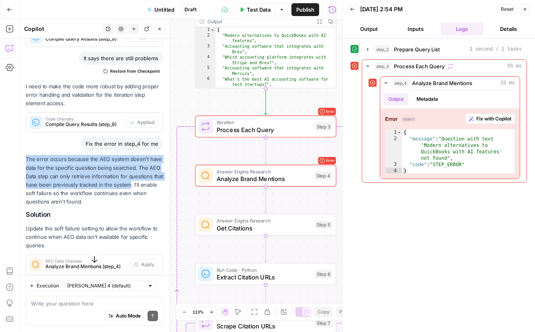
drag, startPoint x: 28, startPoint y: 159, endPoint x: 129, endPoint y: 188, distance: 105.1
click at [129, 187] on p "The error occurs because the AEO system doesn't have data for the specific ques…" at bounding box center [94, 180] width 137 height 51
copy p "The error occurs because the AEO system doesn't have data for the specific ques…"
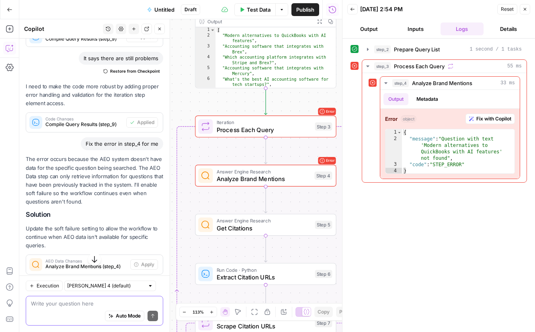
click at [67, 303] on textarea at bounding box center [94, 304] width 127 height 8
paste textarea "The error occurs because the AEO system doesn't have data for the specific ques…"
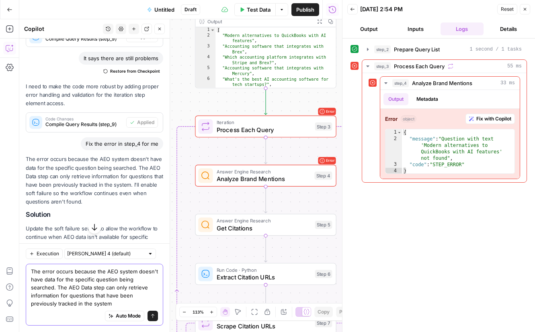
drag, startPoint x: 105, startPoint y: 272, endPoint x: 30, endPoint y: 272, distance: 75.2
click at [30, 272] on div "The error occurs because the AEO system doesn't have data for the specific ques…" at bounding box center [94, 295] width 137 height 62
click at [129, 271] on textarea "How do we make sure the AEO system doesn't have data for the specific question …" at bounding box center [94, 288] width 127 height 40
click at [146, 273] on textarea "How do we make sure the AEO system has have data for the specific question bein…" at bounding box center [94, 288] width 127 height 40
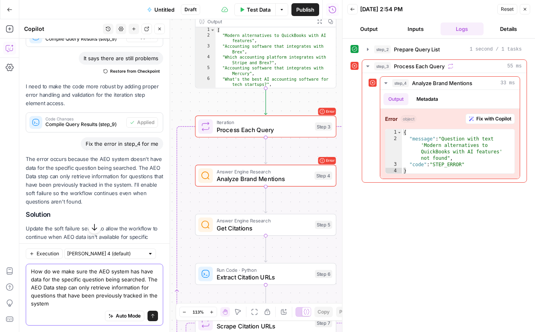
click at [146, 273] on textarea "How do we make sure the AEO system has have data for the specific question bein…" at bounding box center [94, 288] width 127 height 40
drag, startPoint x: 94, startPoint y: 300, endPoint x: 122, endPoint y: 279, distance: 35.0
click at [123, 279] on textarea "How do we make sure the AEO system has data for the specific question being sea…" at bounding box center [94, 288] width 127 height 40
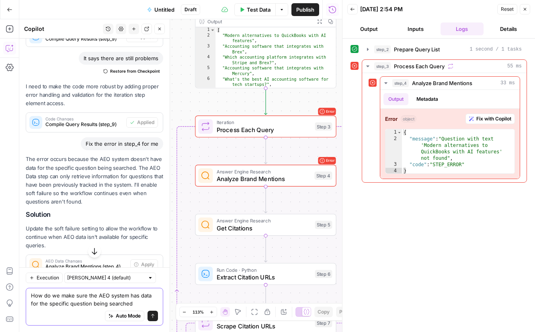
type textarea "How do we make sure the AEO system has data for the specific question being sea…"
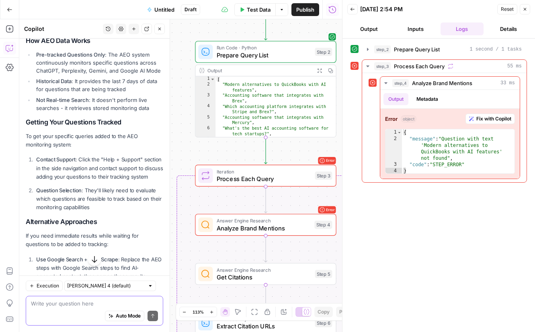
scroll to position [1830, 0]
